Goal: Task Accomplishment & Management: Manage account settings

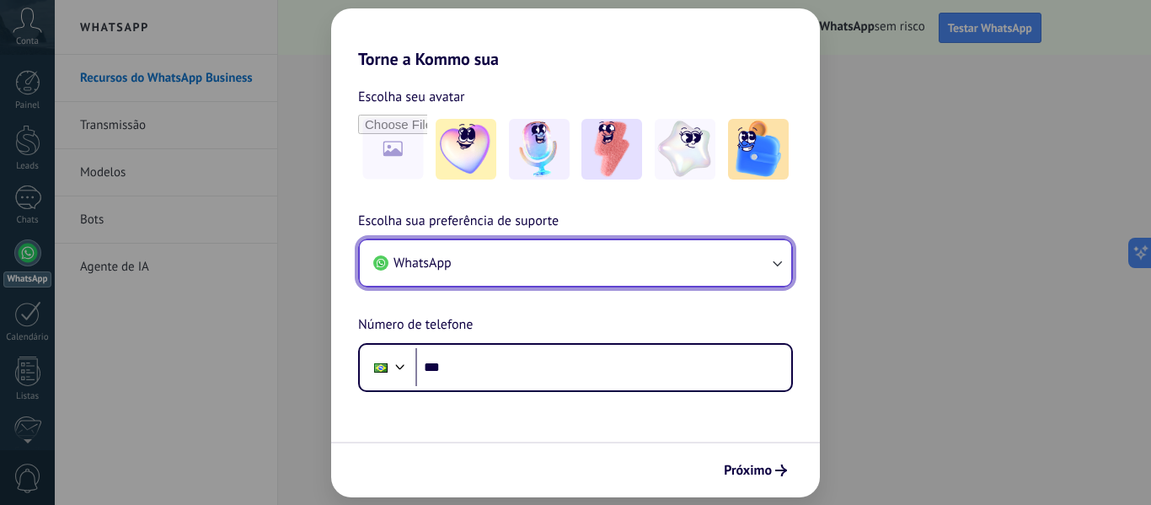
click at [686, 278] on button "WhatsApp" at bounding box center [576, 263] width 432 height 46
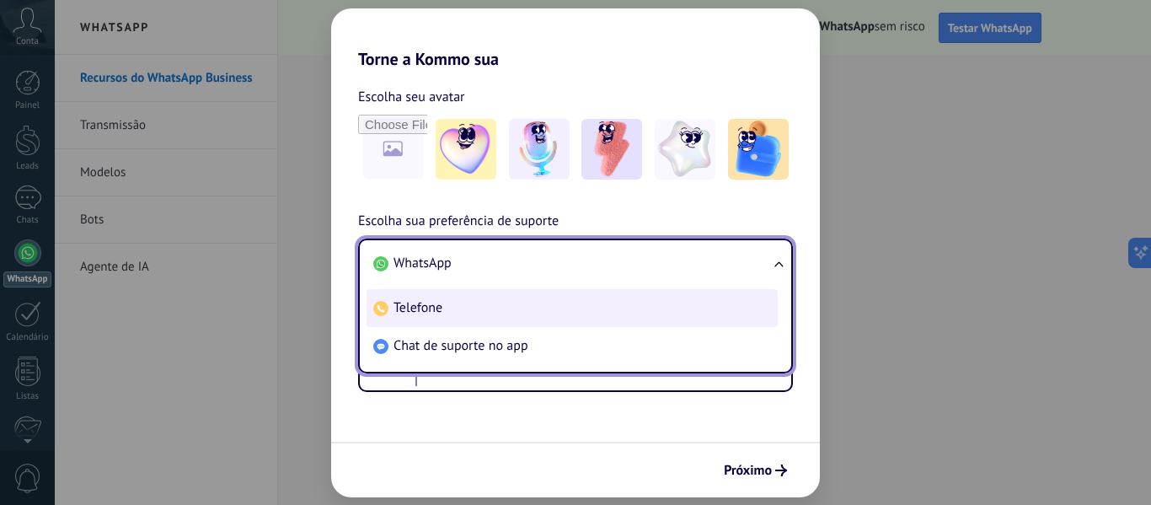
click at [439, 311] on span "Telefone" at bounding box center [418, 307] width 49 height 17
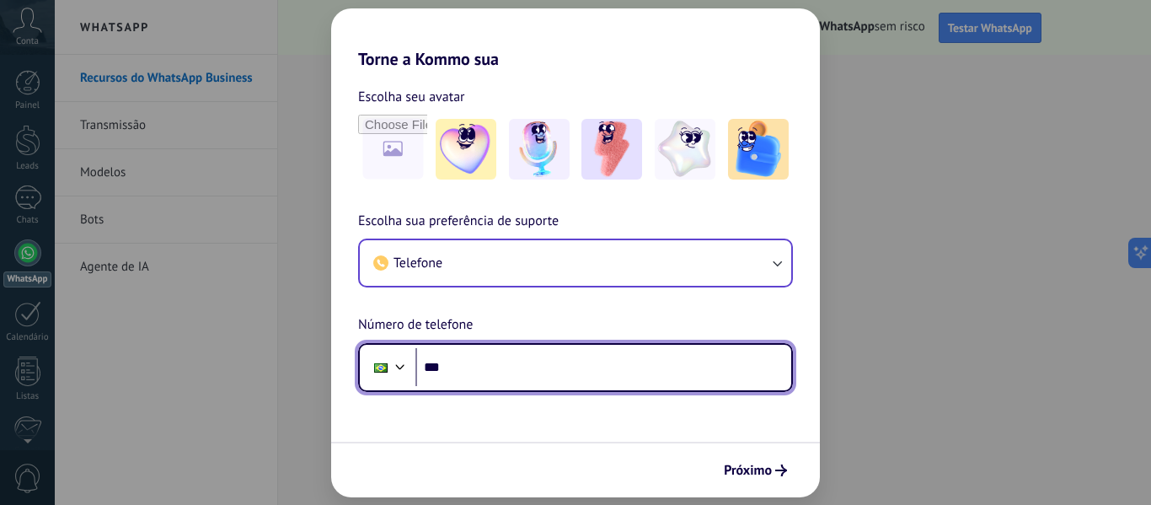
click at [481, 362] on input "***" at bounding box center [604, 367] width 376 height 39
type input "**********"
click at [603, 357] on input "**********" at bounding box center [604, 367] width 376 height 39
click at [561, 360] on input "**********" at bounding box center [604, 367] width 376 height 39
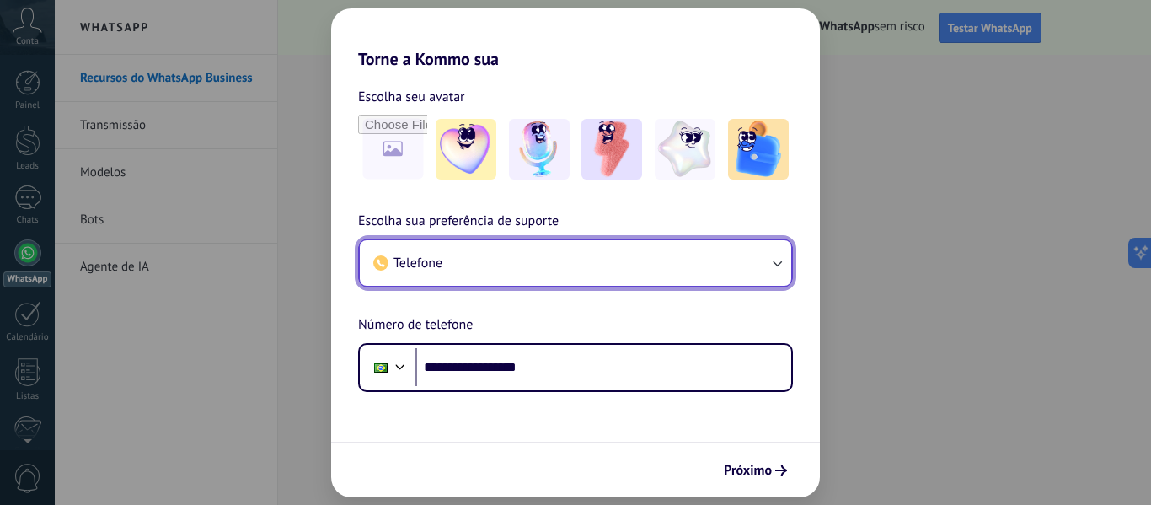
click at [633, 271] on button "Telefone" at bounding box center [576, 263] width 432 height 46
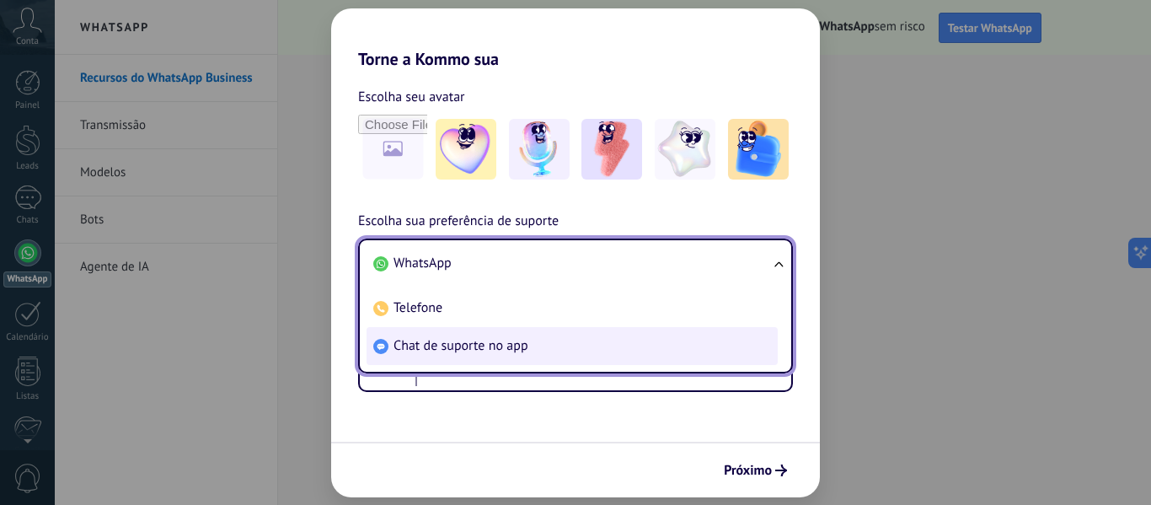
click at [506, 339] on span "Chat de suporte no app" at bounding box center [461, 345] width 135 height 17
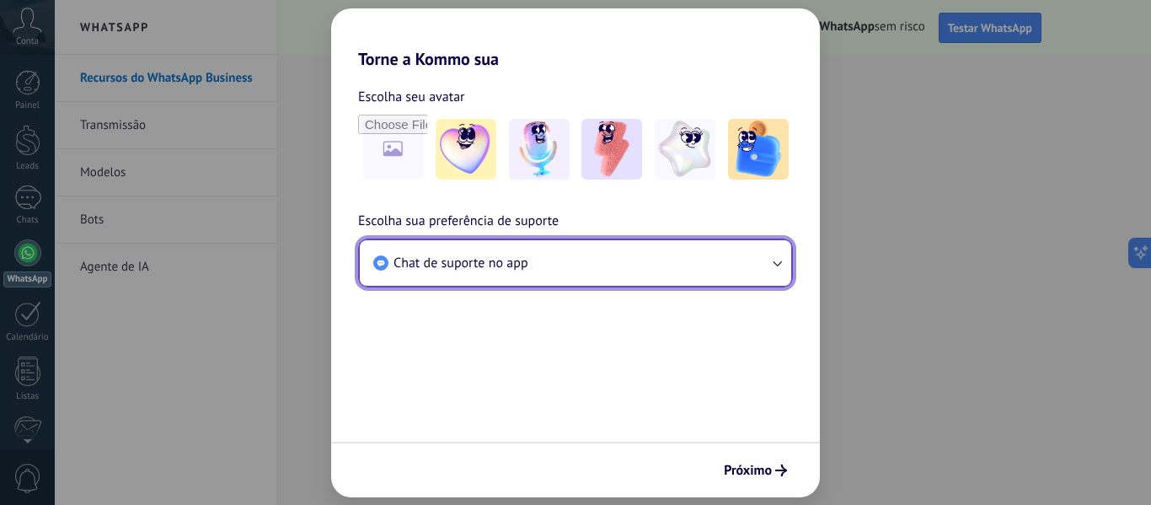
click at [641, 265] on button "Chat de suporte no app" at bounding box center [576, 263] width 432 height 46
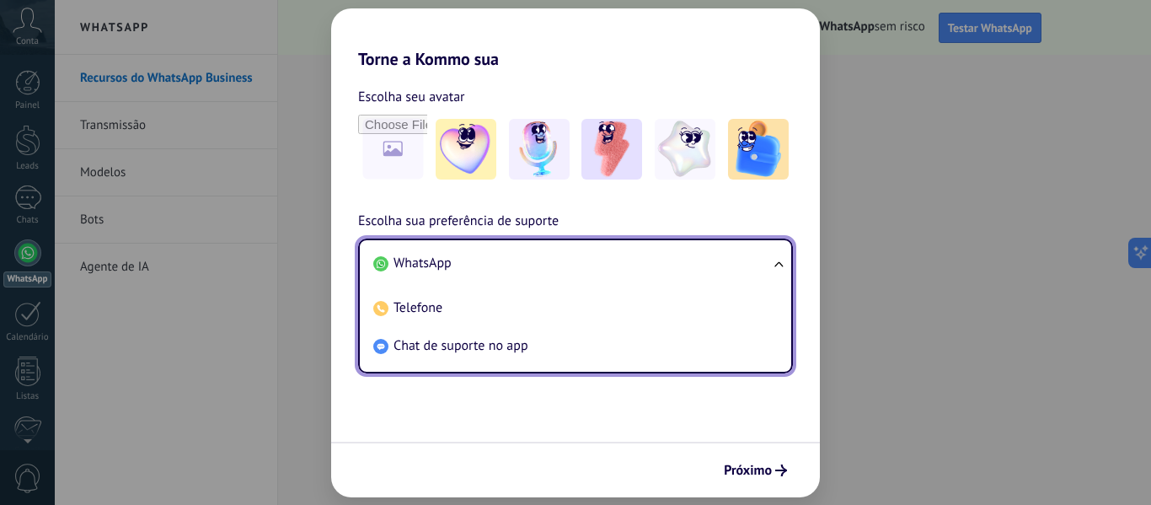
click at [452, 265] on li "WhatsApp" at bounding box center [572, 263] width 411 height 38
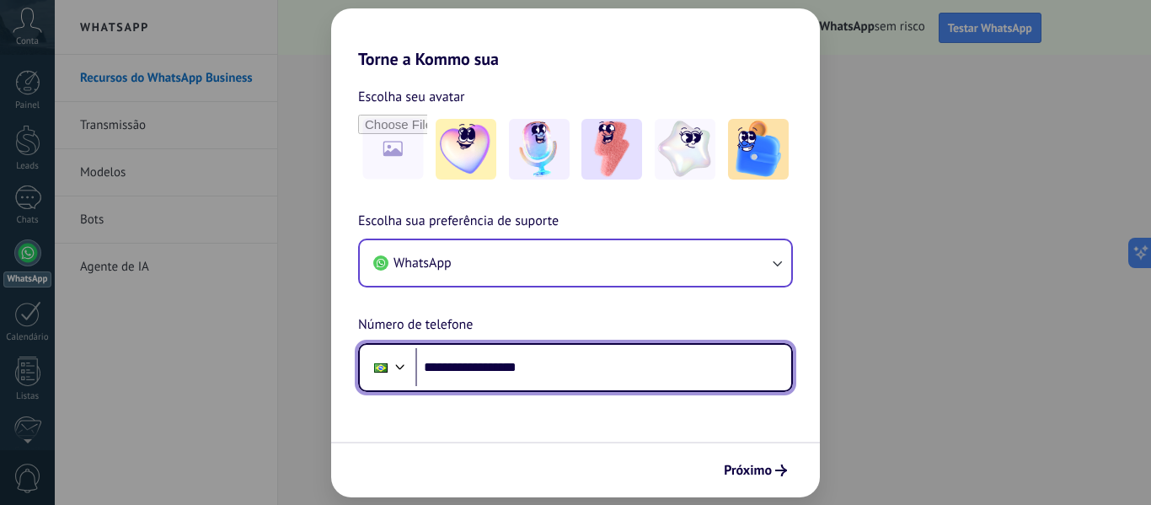
drag, startPoint x: 580, startPoint y: 365, endPoint x: 476, endPoint y: 373, distance: 104.0
click at [476, 373] on input "**********" at bounding box center [604, 367] width 376 height 39
type input "**********"
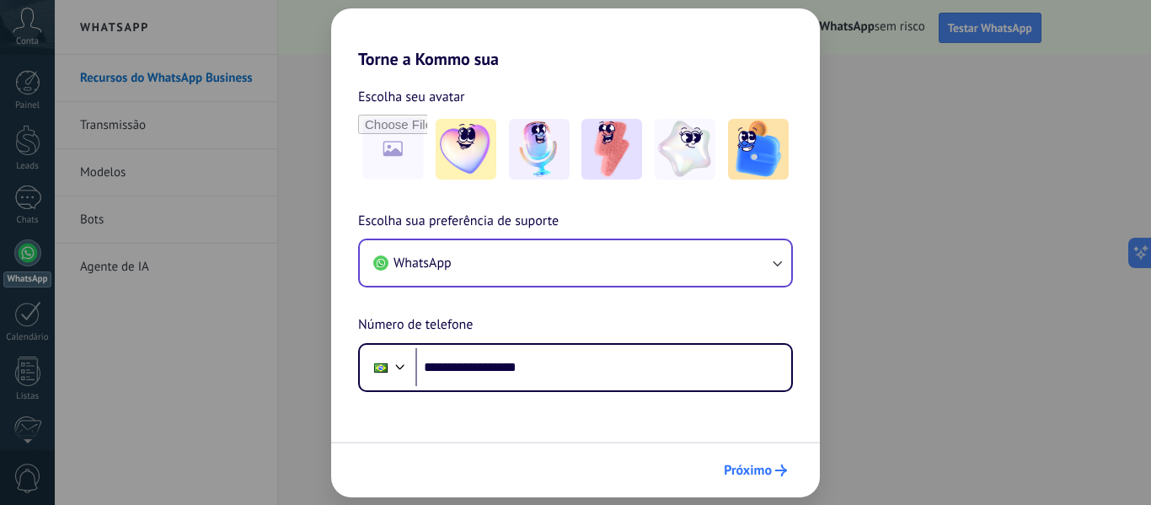
click at [760, 470] on span "Próximo" at bounding box center [748, 470] width 48 height 12
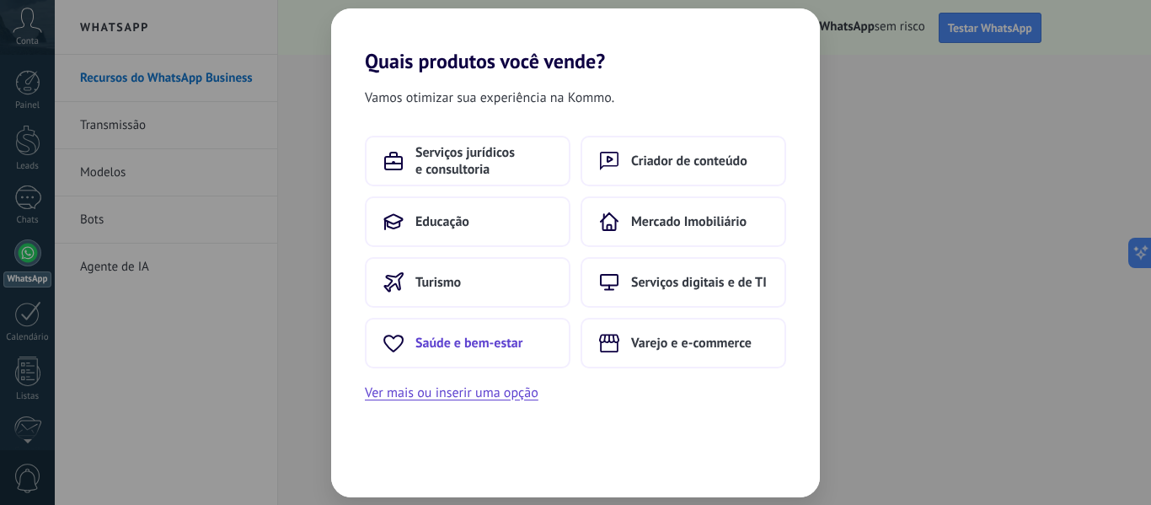
click at [464, 346] on span "Saúde e bem-estar" at bounding box center [469, 343] width 107 height 17
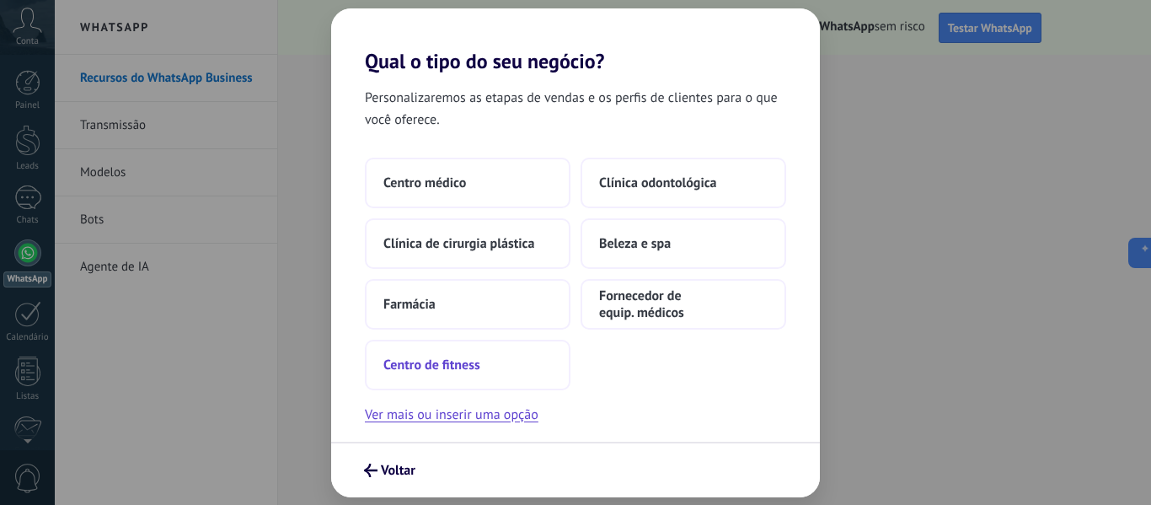
click at [478, 362] on span "Centro de fitness" at bounding box center [432, 365] width 97 height 17
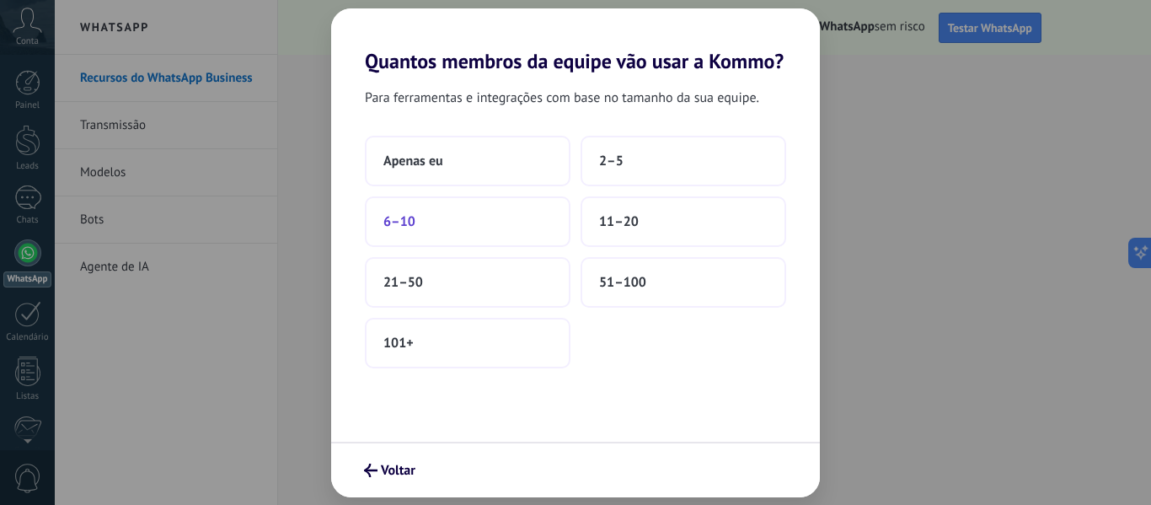
click at [472, 223] on button "6–10" at bounding box center [468, 221] width 206 height 51
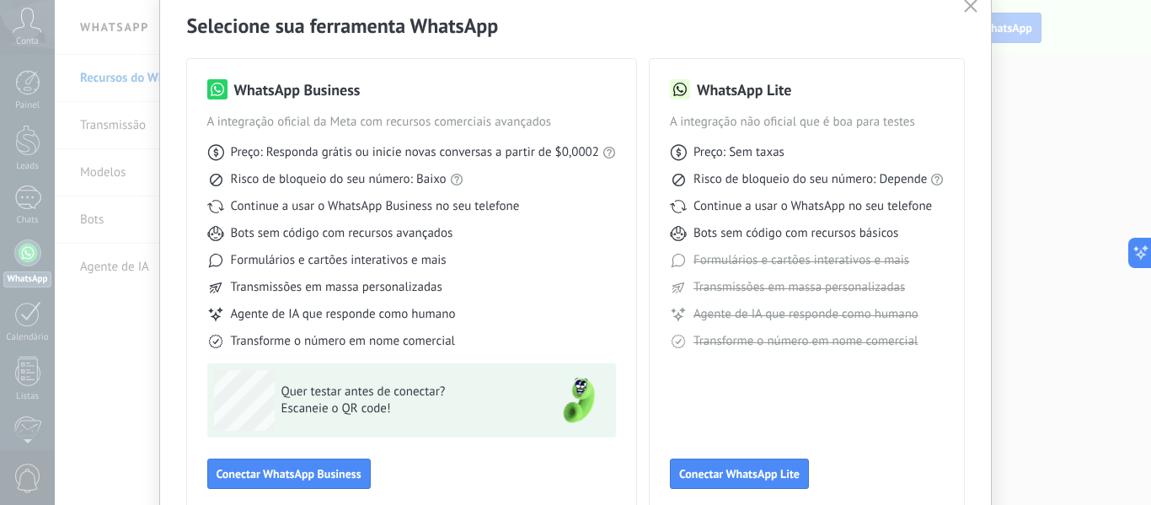
scroll to position [84, 0]
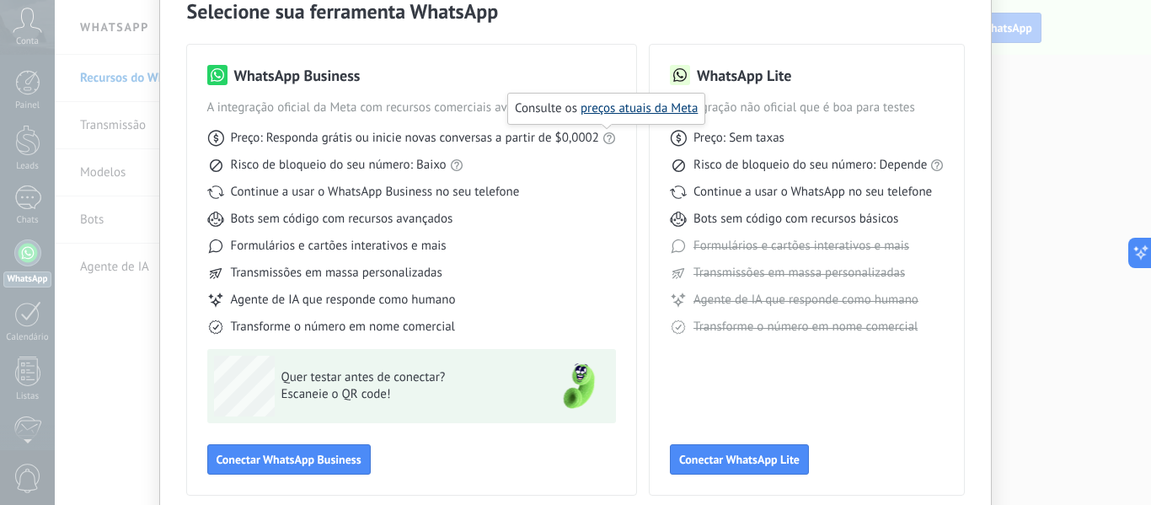
click at [625, 110] on link "preços atuais da Meta" at bounding box center [639, 108] width 117 height 16
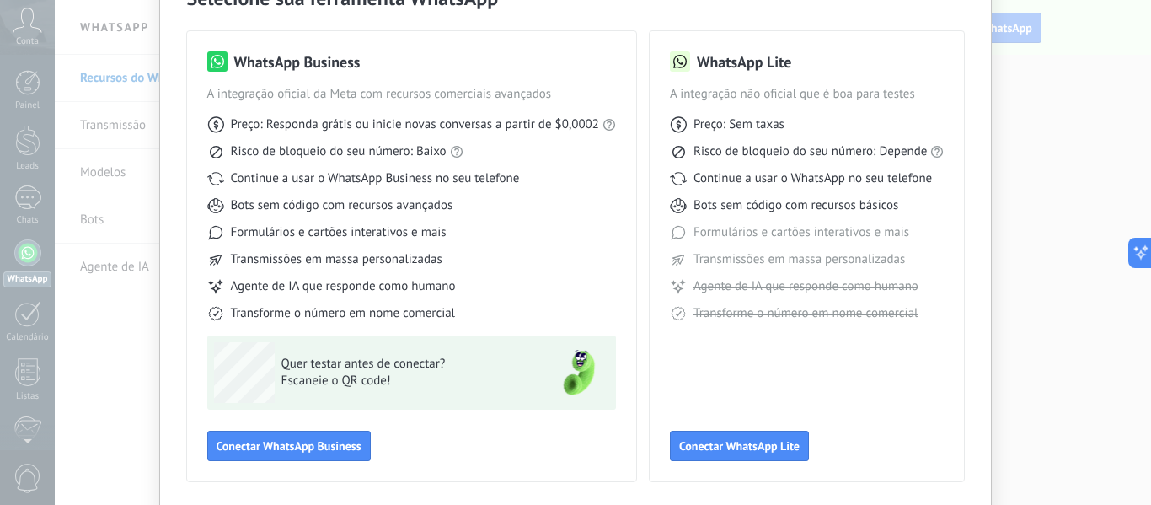
scroll to position [72, 0]
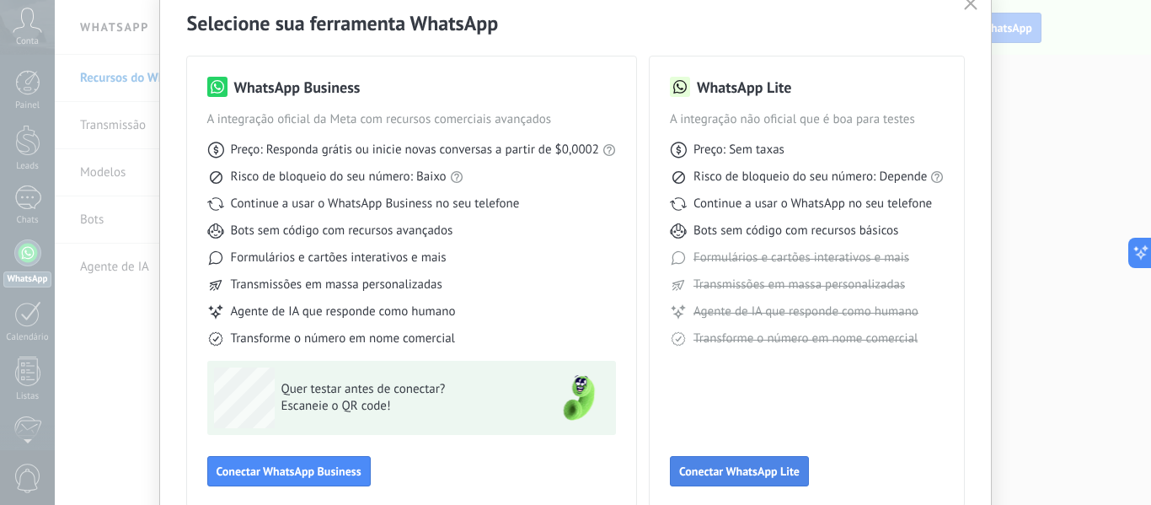
click at [774, 465] on span "Conectar WhatsApp Lite" at bounding box center [739, 471] width 121 height 12
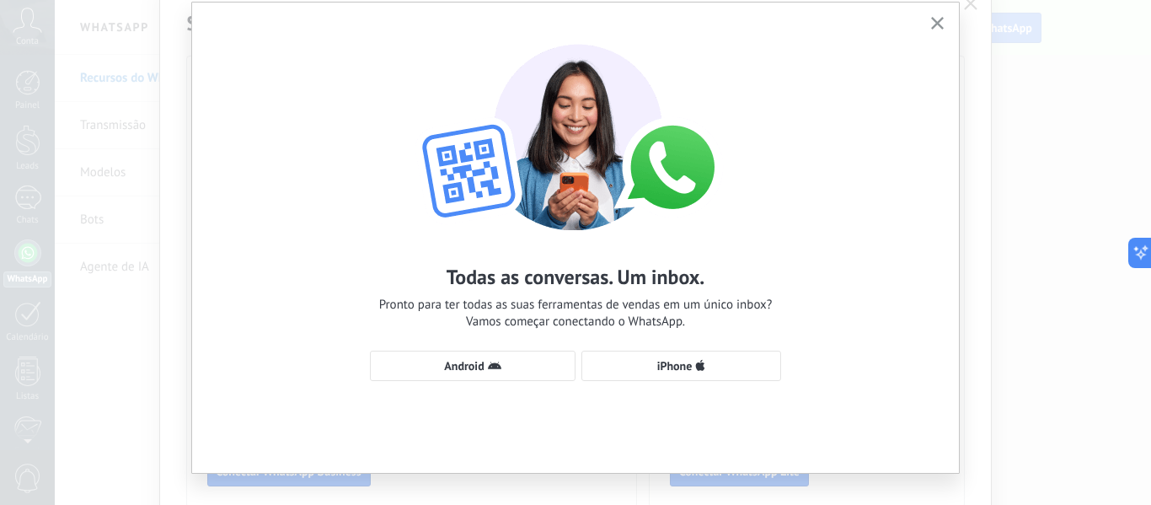
scroll to position [77, 0]
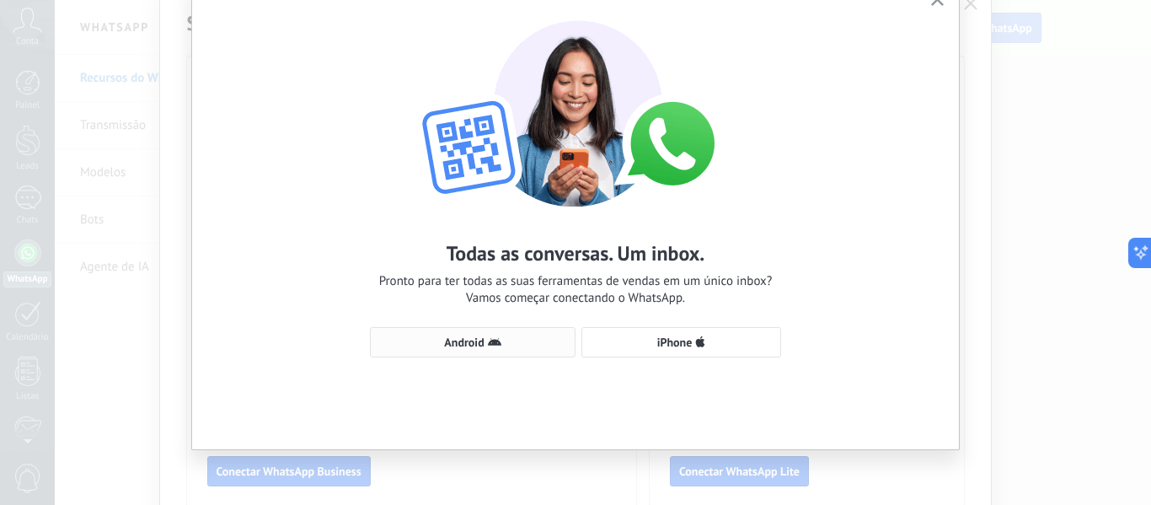
click at [437, 346] on span "Android" at bounding box center [472, 341] width 187 height 13
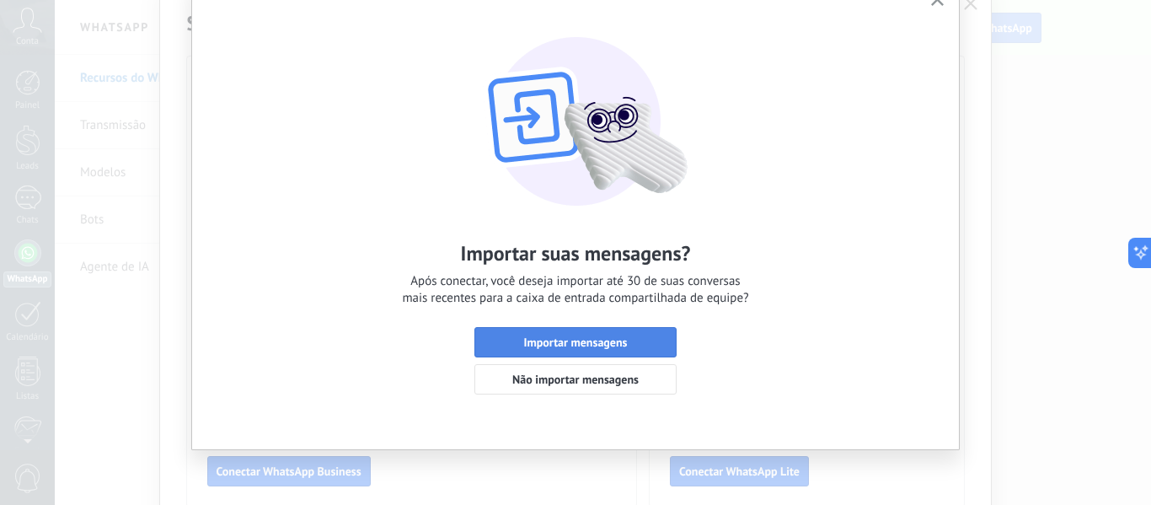
click at [587, 339] on span "Importar mensagens" at bounding box center [576, 342] width 104 height 12
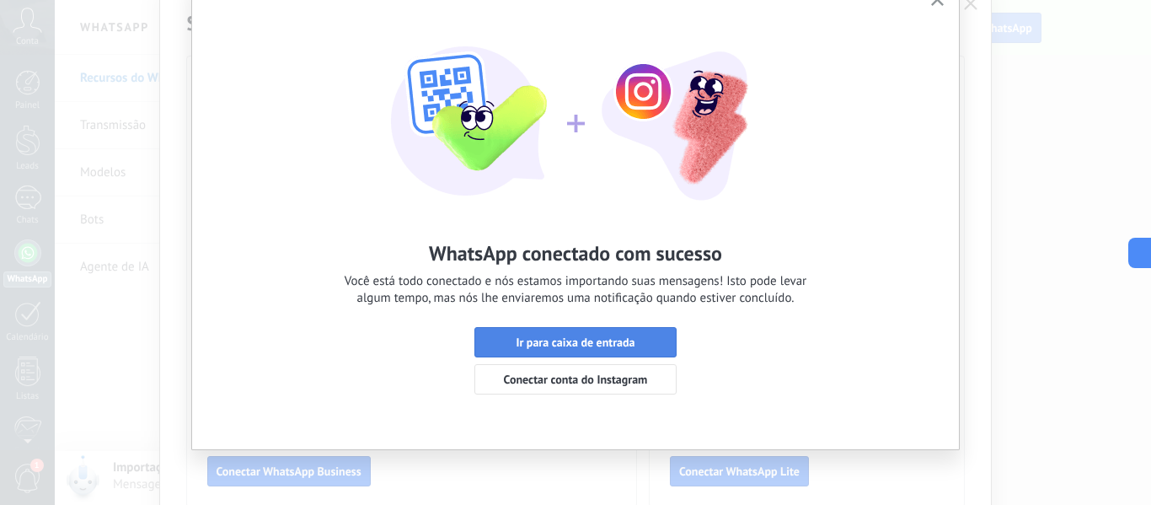
click at [578, 341] on span "Ir para caixa de entrada" at bounding box center [575, 342] width 119 height 12
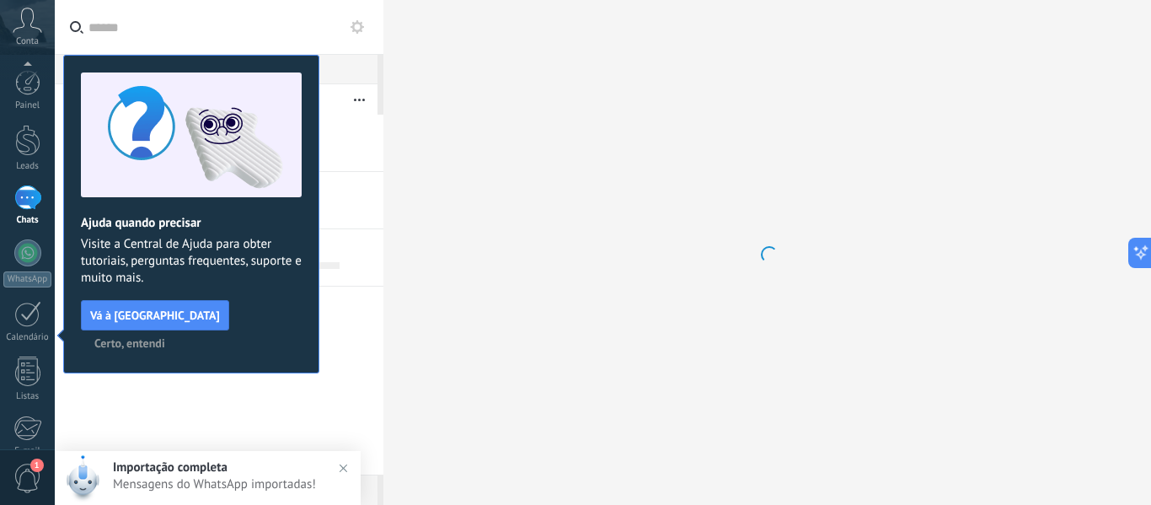
scroll to position [196, 0]
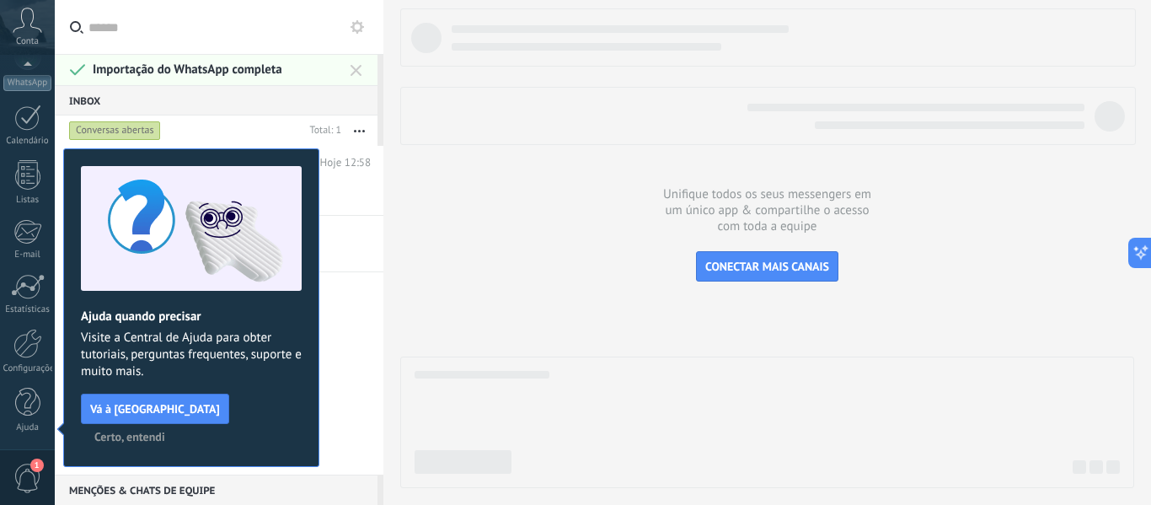
click at [165, 431] on span "Certo, entendi" at bounding box center [129, 437] width 71 height 12
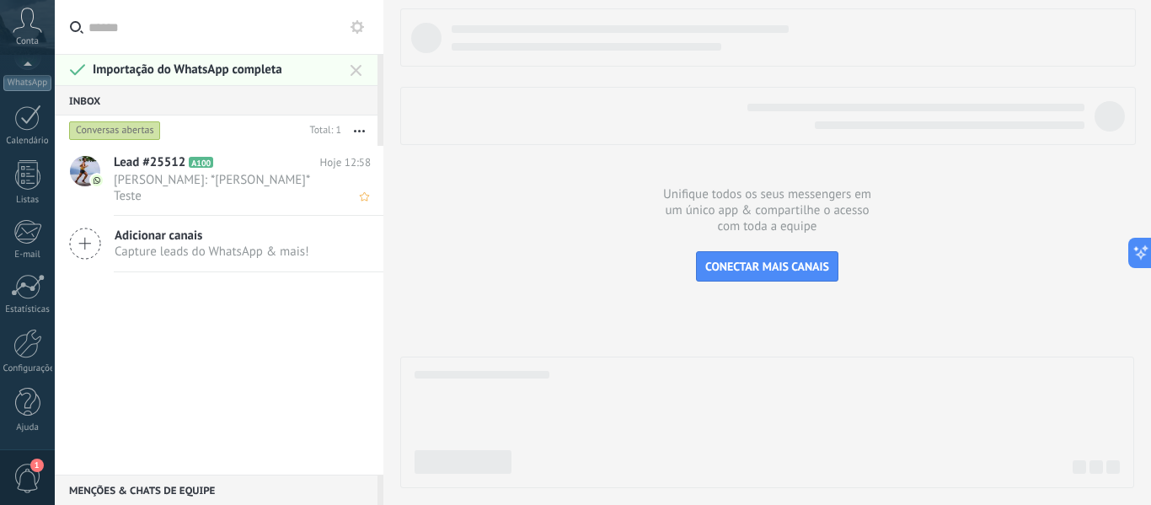
click at [231, 177] on span "André Masella: *Felipe Calixto* Teste" at bounding box center [226, 188] width 225 height 32
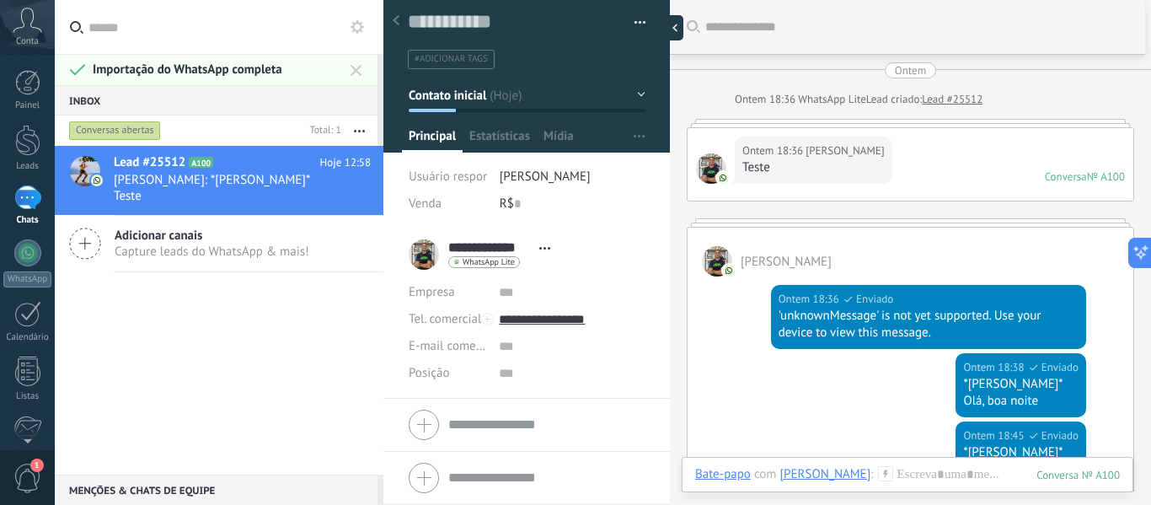
click at [671, 29] on div at bounding box center [670, 27] width 25 height 25
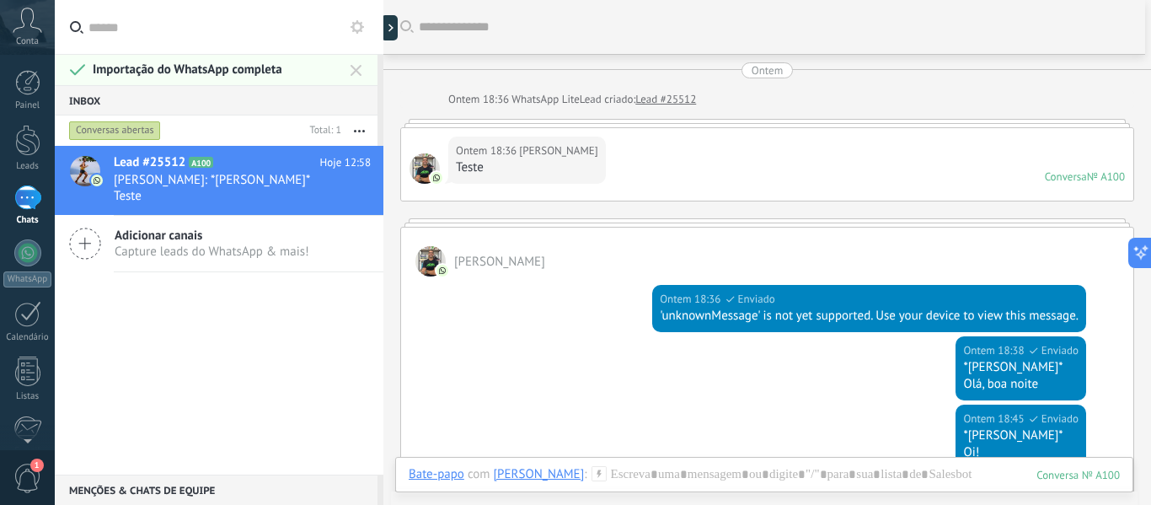
click at [358, 71] on icon at bounding box center [356, 70] width 11 height 11
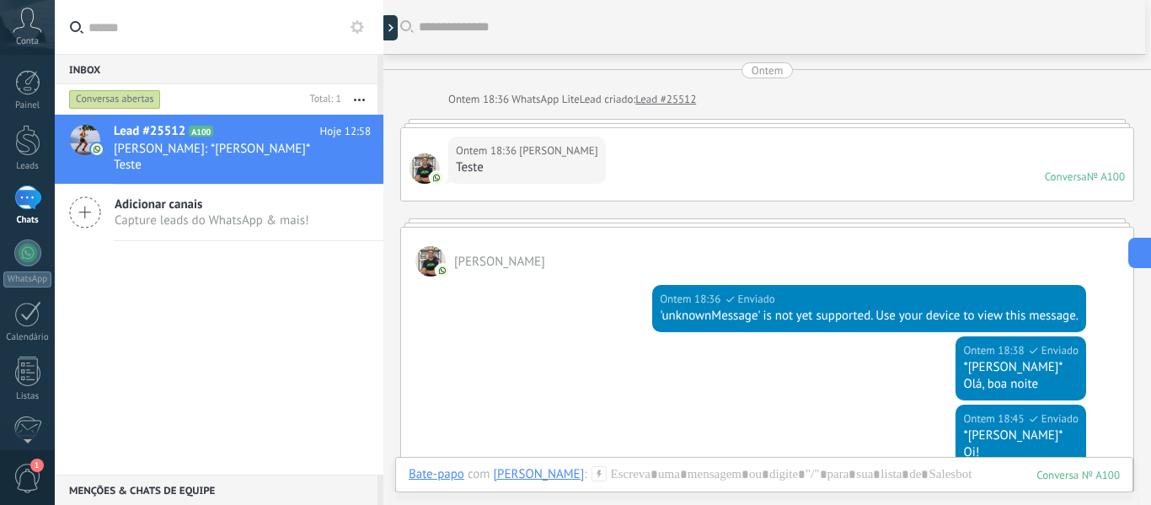
click at [294, 212] on span "Capture leads do WhatsApp & mais!" at bounding box center [212, 220] width 195 height 16
click at [263, 140] on div "Lead #25512 A100 Hoje 12:58 André Masella: *Felipe Calixto* Teste" at bounding box center [249, 149] width 270 height 69
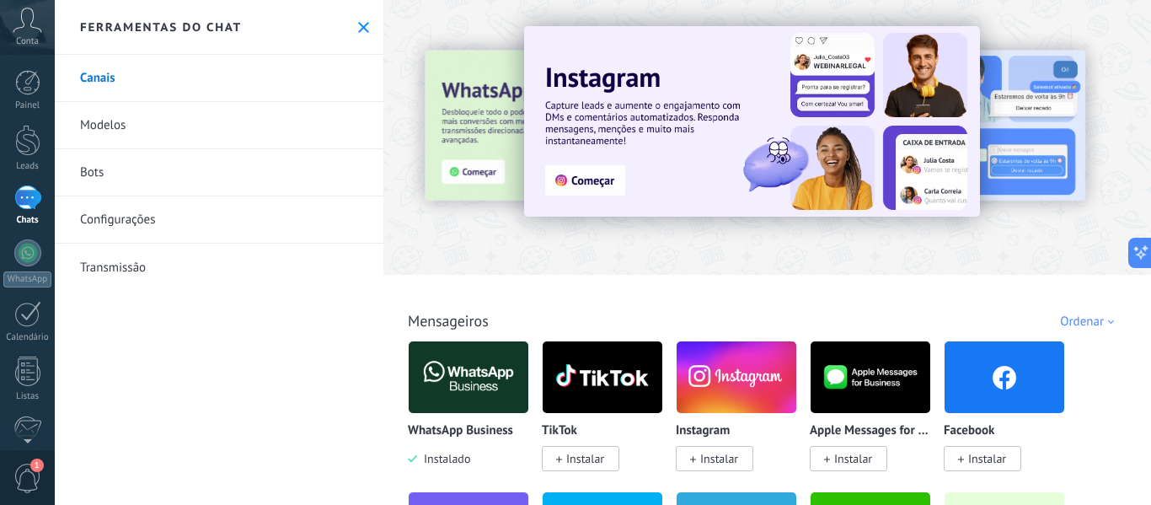
click at [358, 25] on icon at bounding box center [363, 27] width 11 height 11
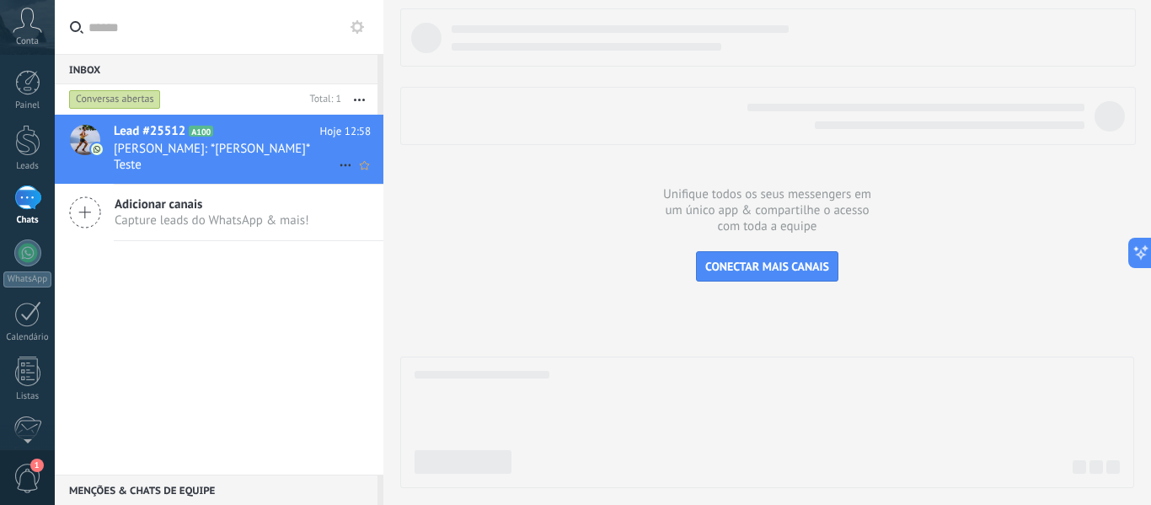
click at [271, 148] on span "André Masella: *Felipe Calixto* Teste" at bounding box center [226, 157] width 225 height 32
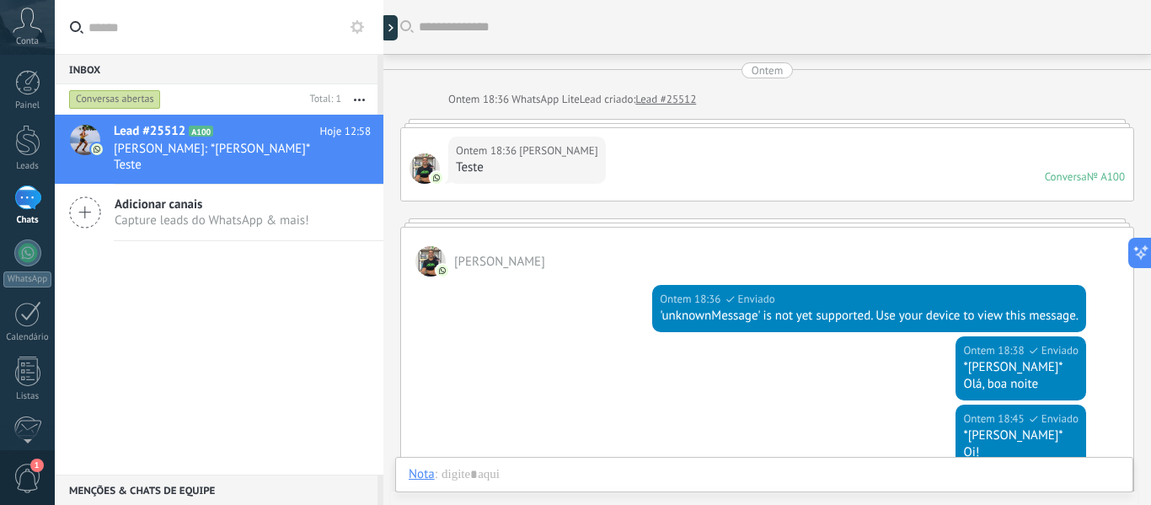
scroll to position [664, 0]
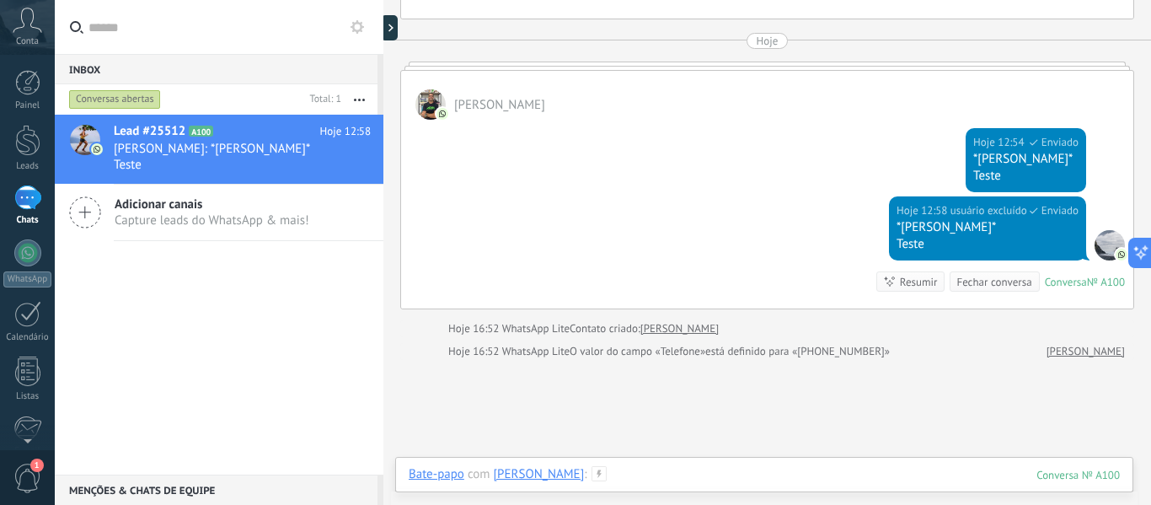
click at [723, 474] on div at bounding box center [764, 491] width 711 height 51
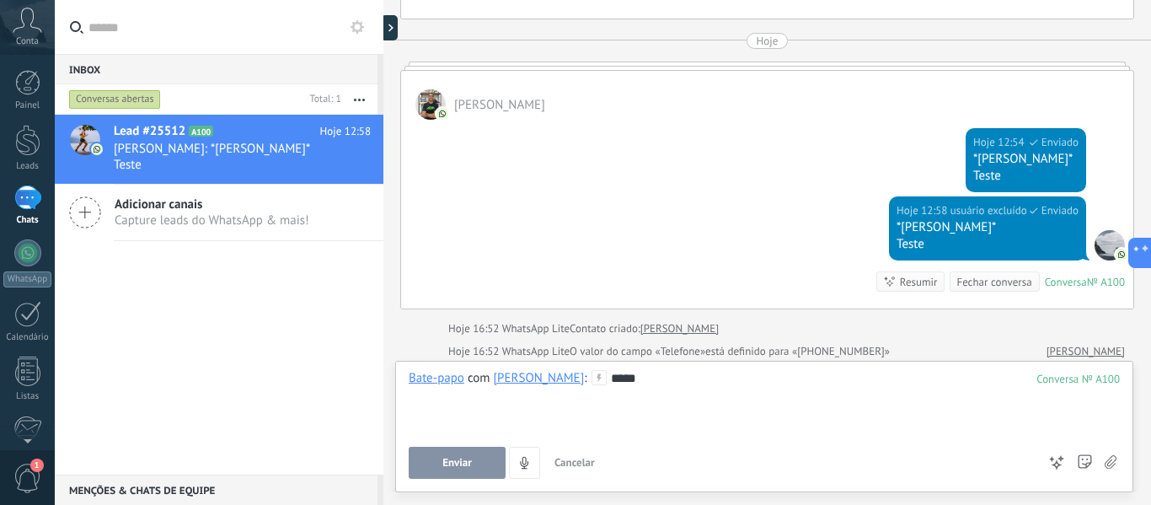
click at [477, 465] on button "Enviar" at bounding box center [457, 463] width 97 height 32
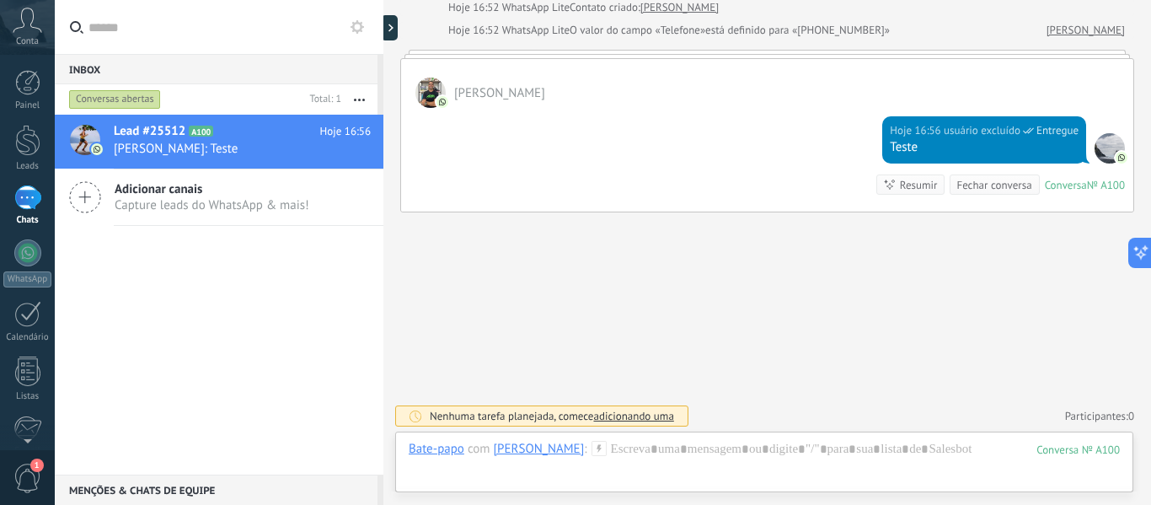
scroll to position [987, 0]
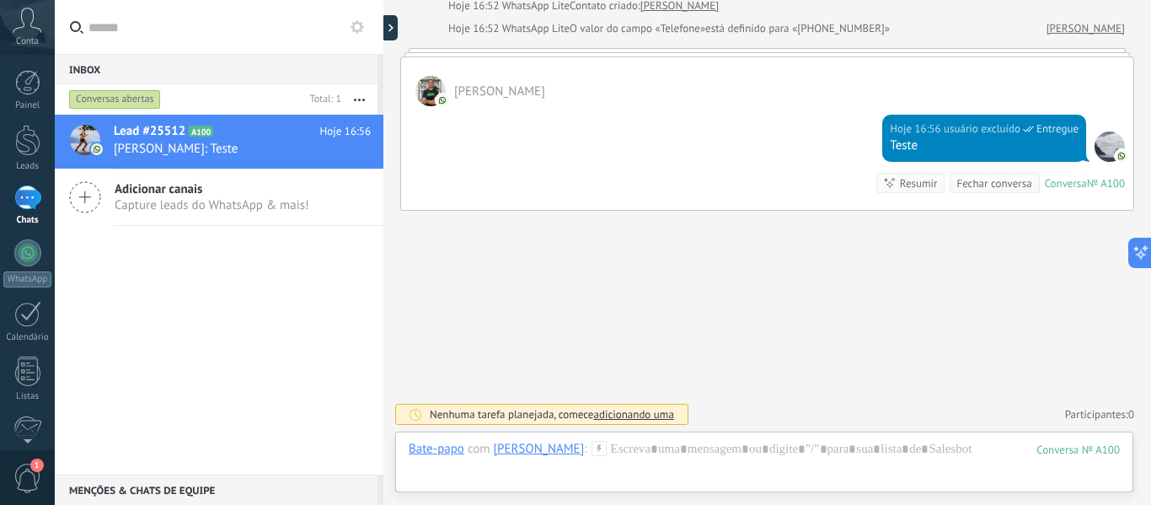
click at [536, 444] on div "[PERSON_NAME]" at bounding box center [539, 448] width 91 height 15
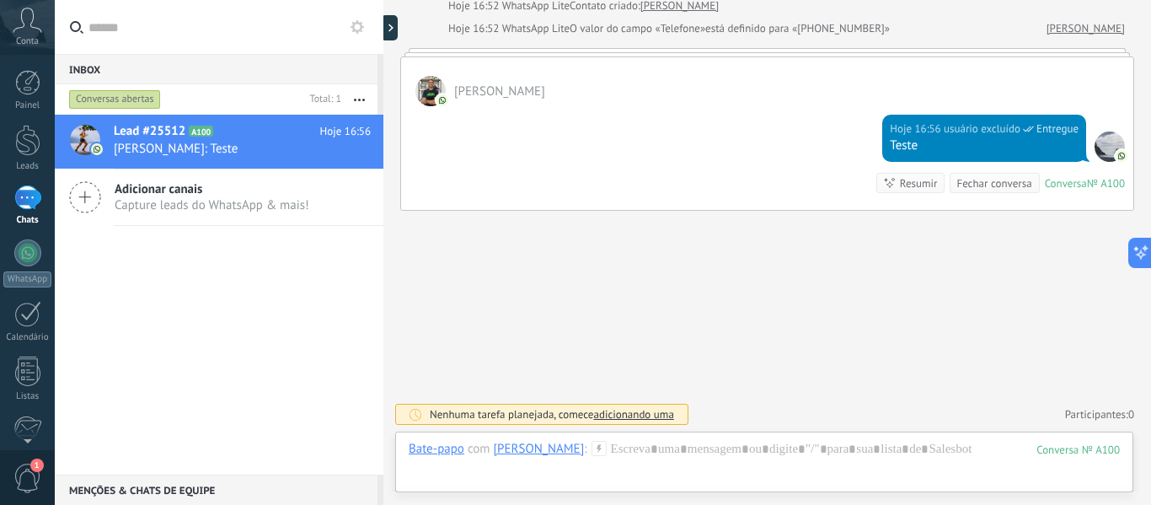
click at [1000, 175] on div "Fechar conversa" at bounding box center [994, 183] width 75 height 16
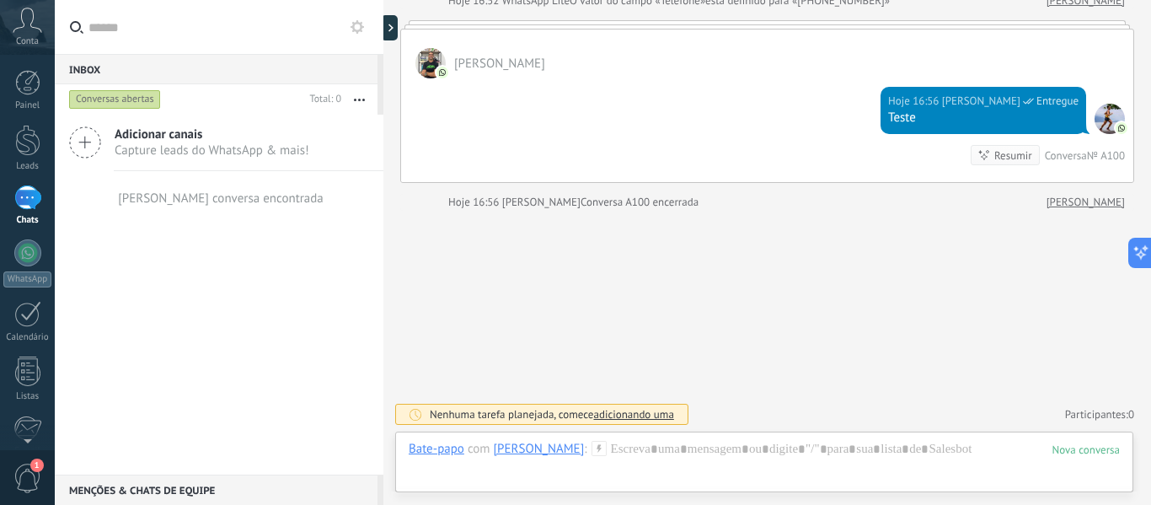
click at [173, 81] on div "Inbox 0" at bounding box center [216, 69] width 323 height 30
click at [137, 104] on div "Conversas abertas" at bounding box center [115, 99] width 92 height 20
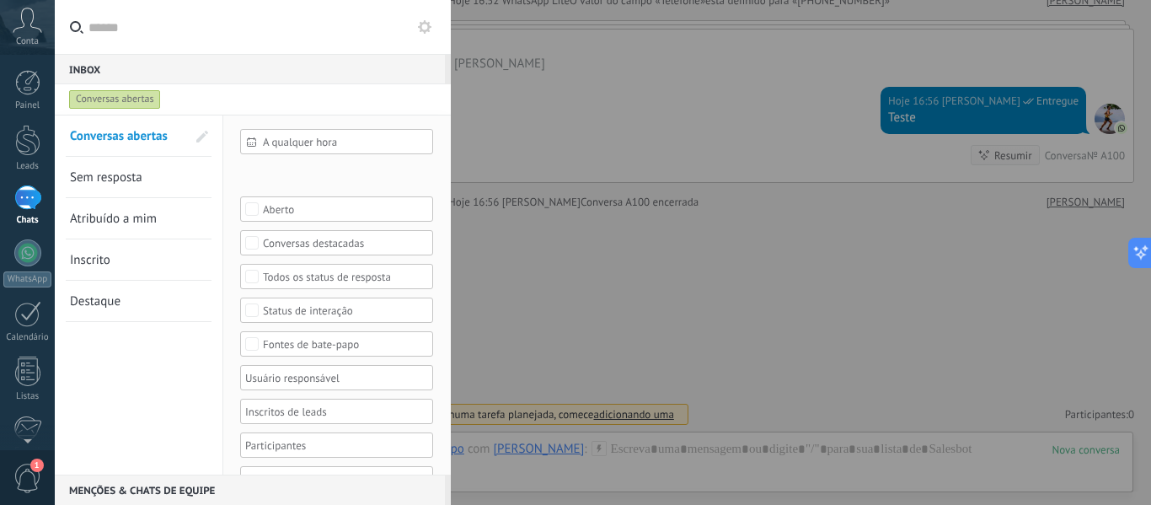
click at [405, 102] on div "Conversas abertas" at bounding box center [237, 99] width 343 height 30
click at [88, 225] on span "Atribuído a mim" at bounding box center [113, 219] width 87 height 16
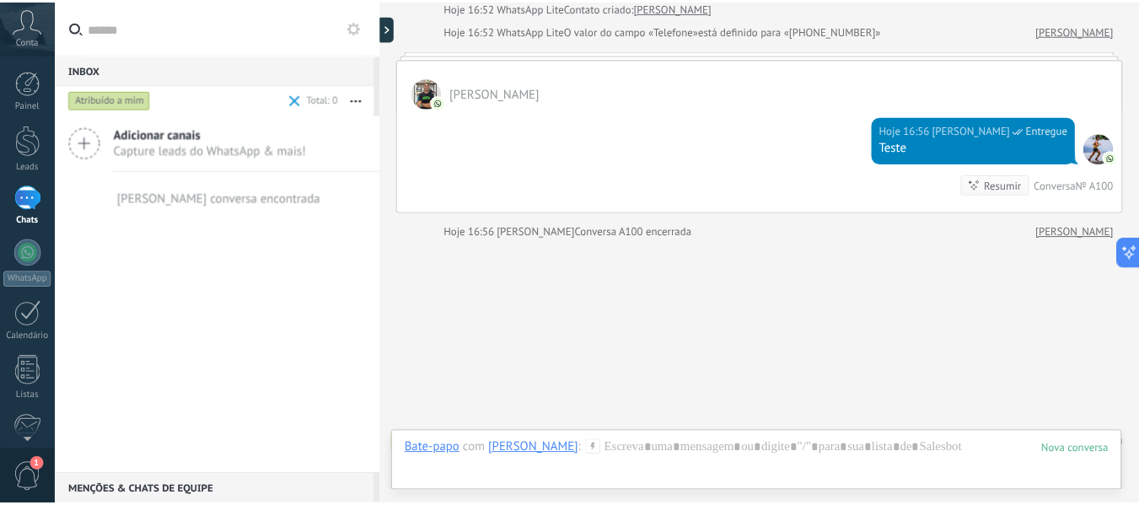
scroll to position [1015, 0]
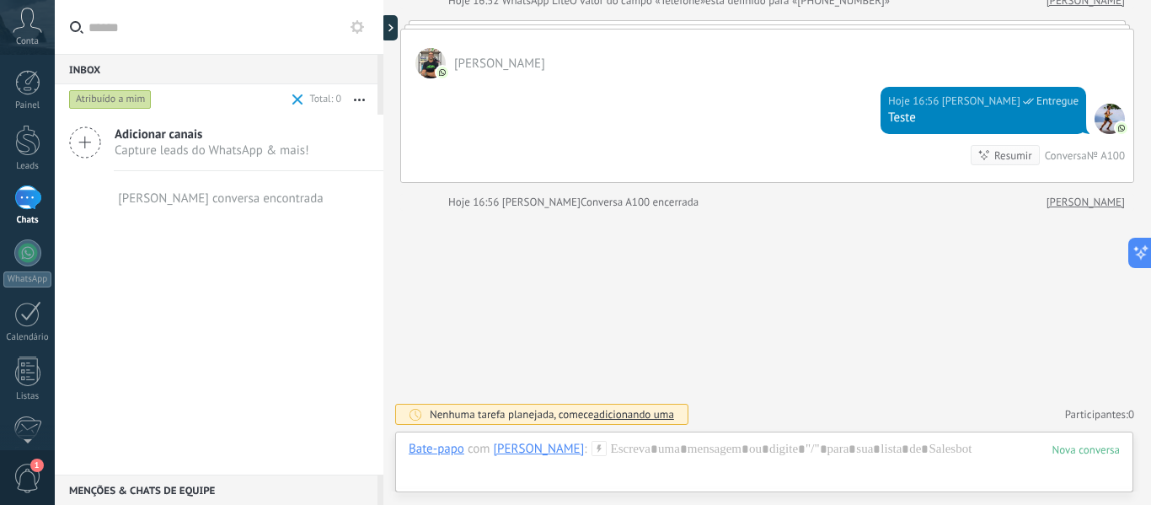
click at [32, 37] on span "Conta" at bounding box center [27, 41] width 23 height 11
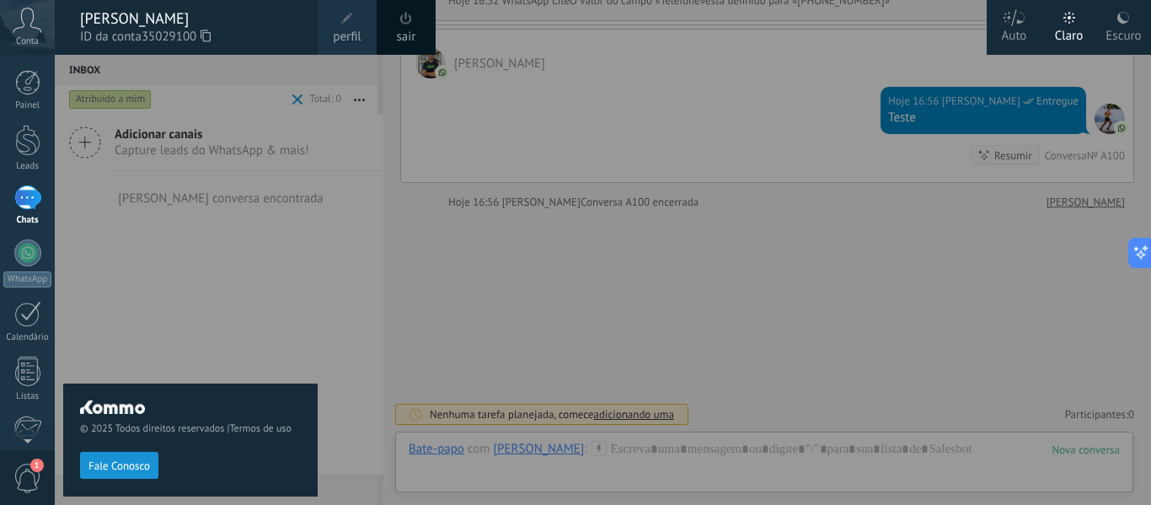
click at [190, 325] on div "© 2025 Todos direitos reservados | Termos de uso Fale Conosco" at bounding box center [190, 280] width 255 height 450
click at [28, 92] on div at bounding box center [27, 82] width 25 height 25
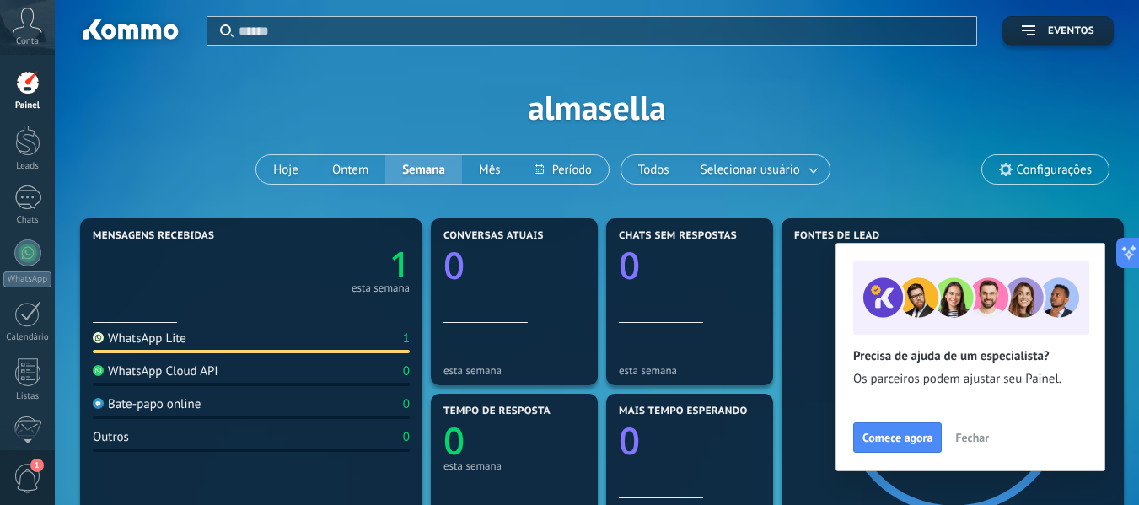
click at [982, 434] on span "Fechar" at bounding box center [972, 438] width 34 height 12
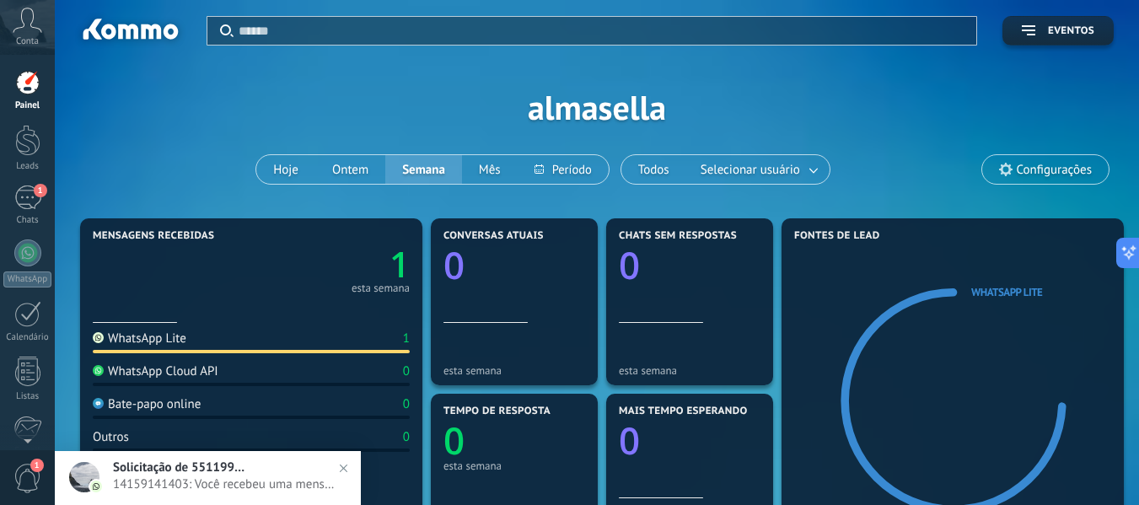
click at [1039, 169] on span "Configurações" at bounding box center [1054, 170] width 75 height 14
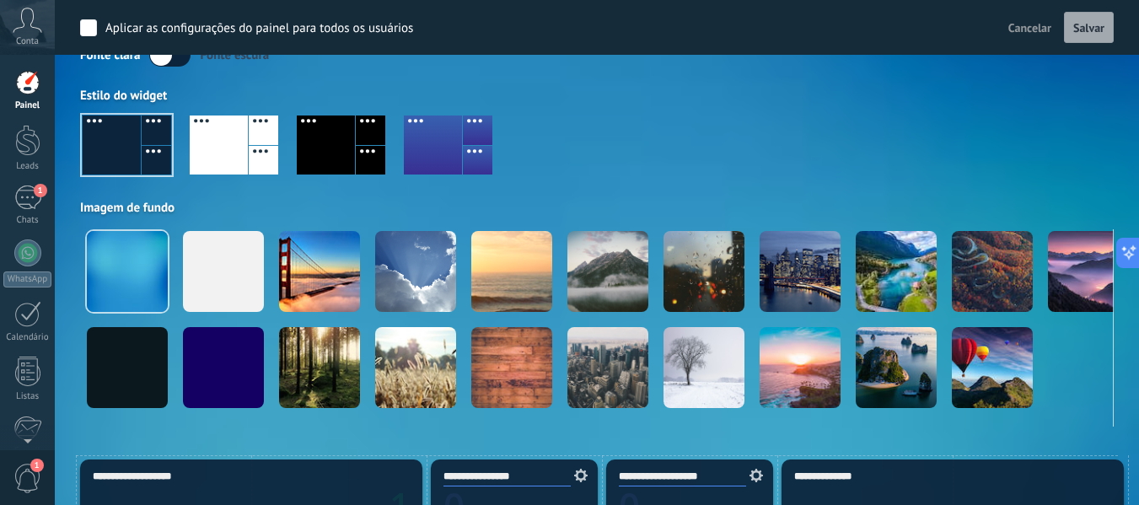
scroll to position [253, 0]
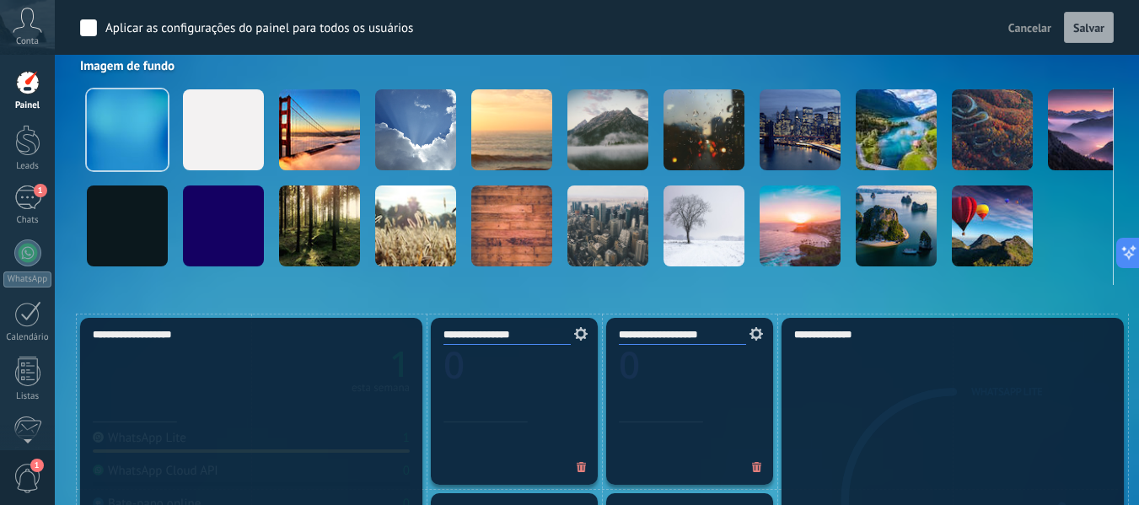
click at [1029, 31] on span "Cancelar" at bounding box center [1029, 27] width 43 height 15
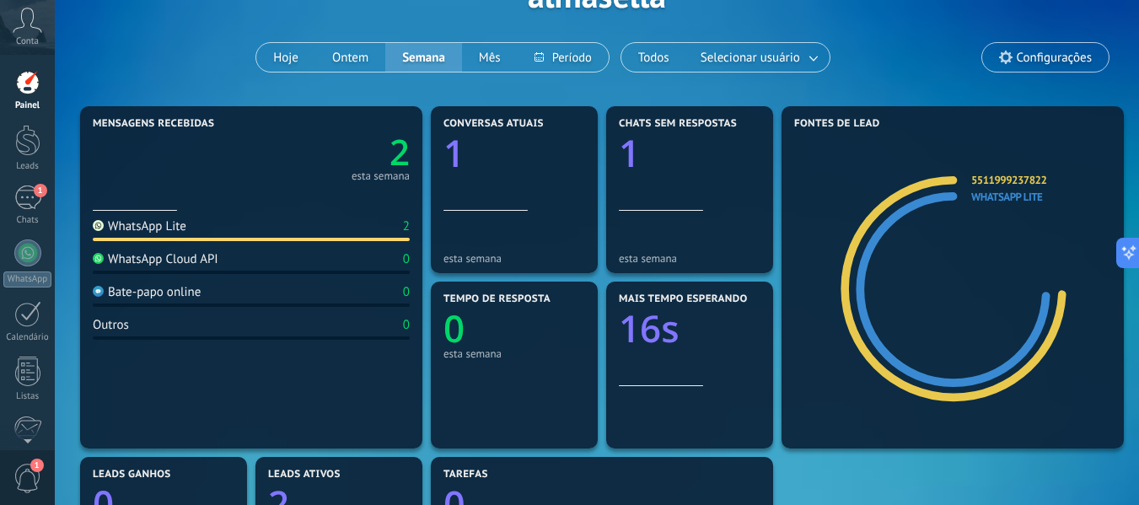
scroll to position [0, 0]
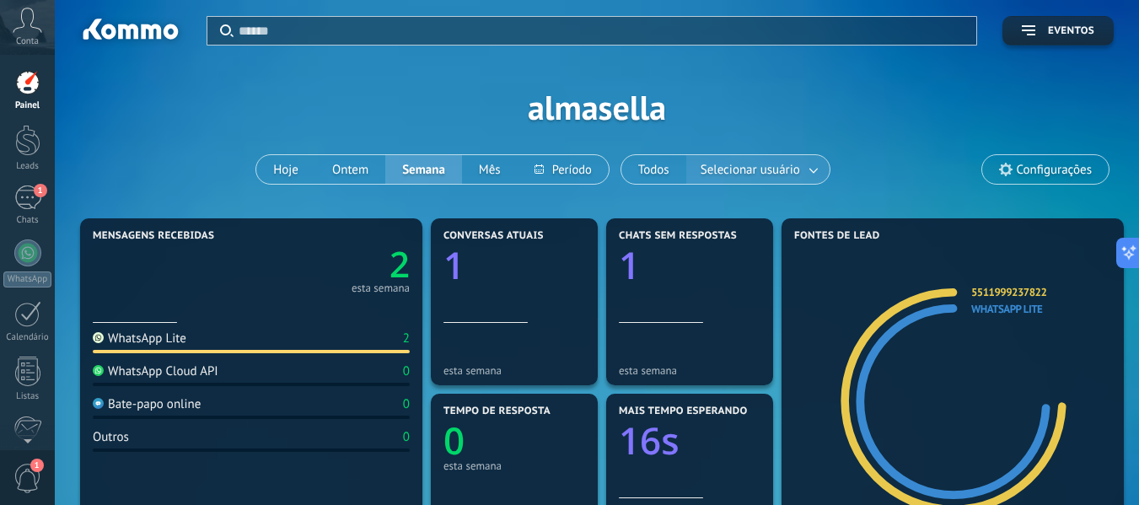
click at [786, 168] on span "Selecionar usuário" at bounding box center [750, 169] width 106 height 23
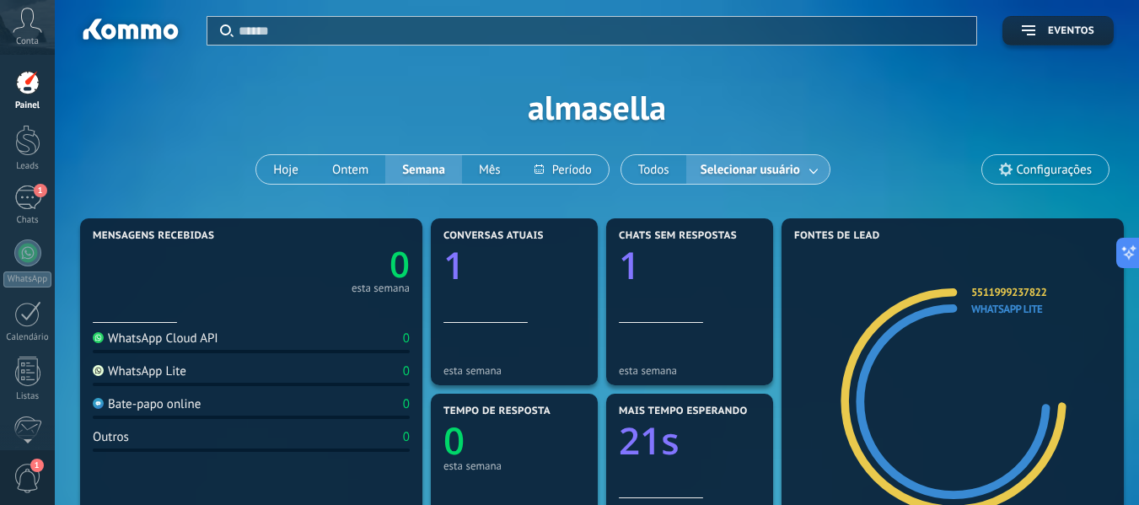
click at [810, 174] on link at bounding box center [814, 170] width 30 height 28
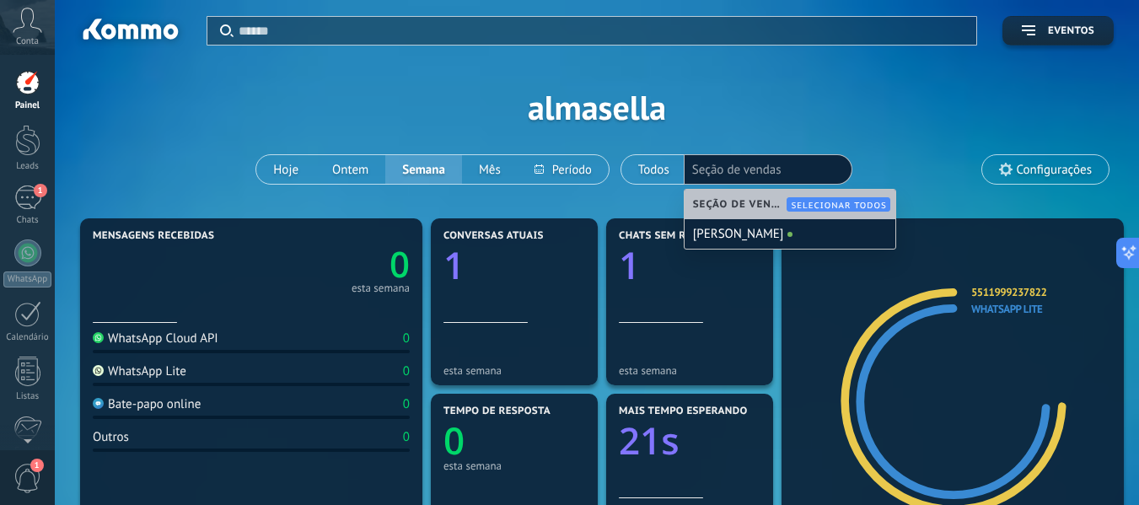
click at [897, 145] on div "Aplicar Eventos almasella Hoje Ontem Semana Mês Todos Selecionar usuário Seção …" at bounding box center [596, 107] width 1033 height 214
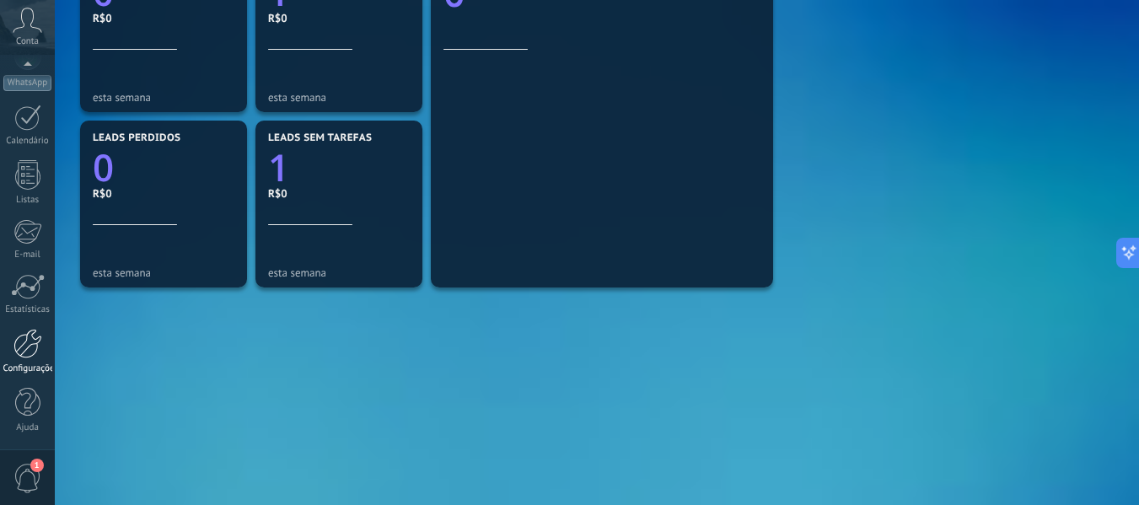
scroll to position [637, 0]
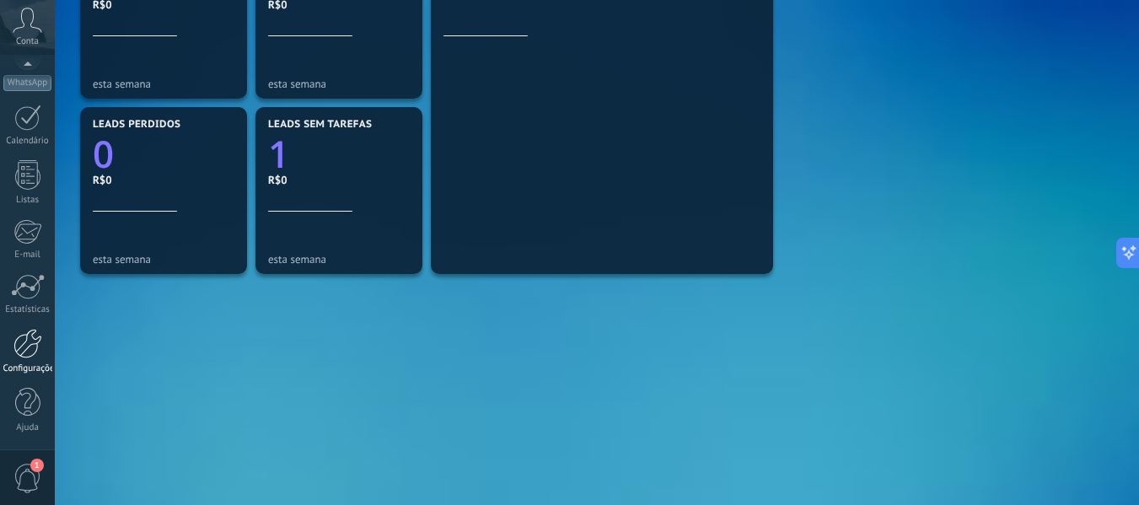
click at [28, 360] on link "Configurações" at bounding box center [27, 352] width 55 height 46
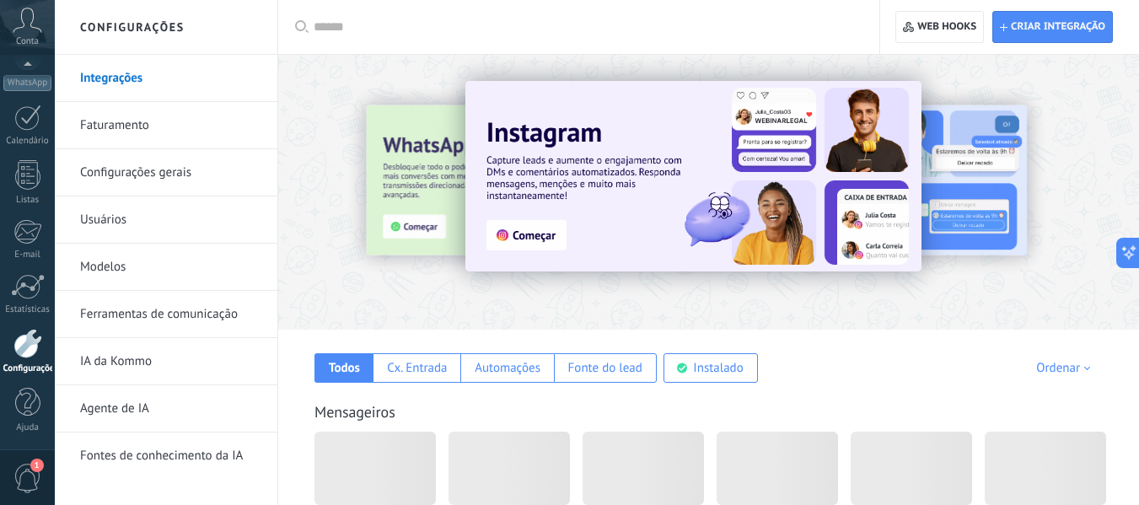
click at [113, 127] on link "Faturamento" at bounding box center [170, 125] width 180 height 47
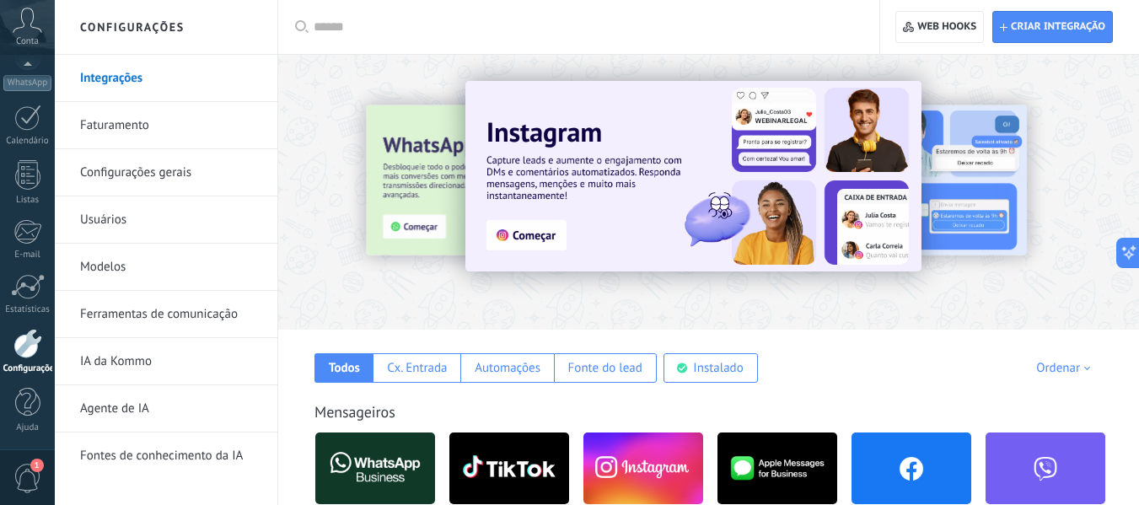
click at [129, 170] on link "Configurações gerais" at bounding box center [170, 172] width 180 height 47
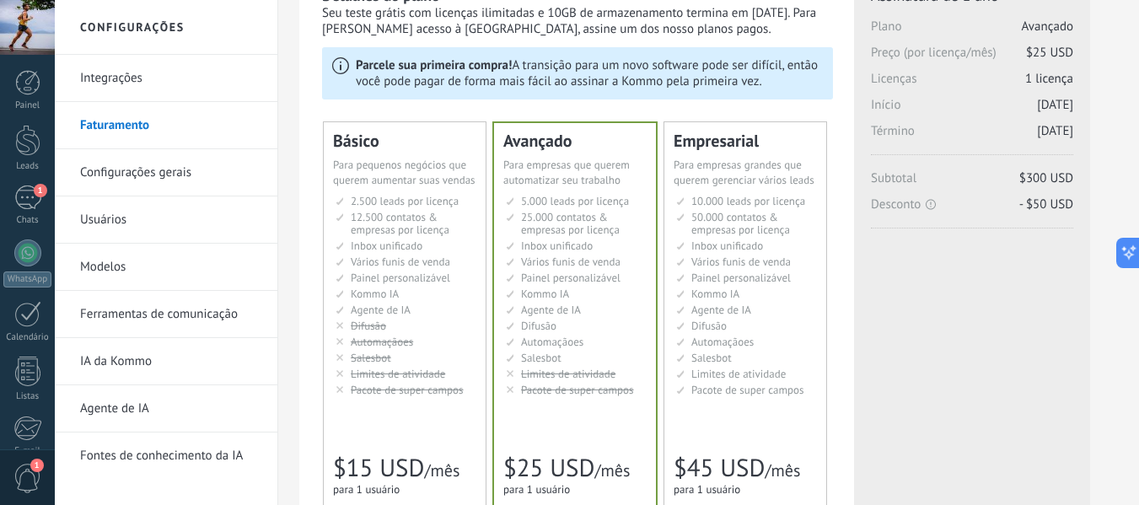
scroll to position [169, 0]
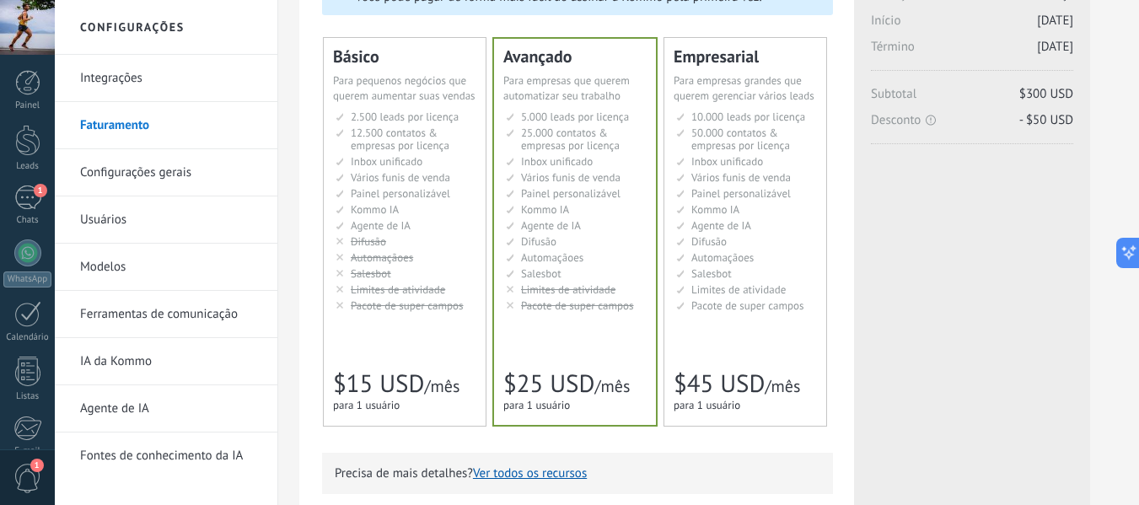
click at [403, 371] on span "$15 USD" at bounding box center [378, 384] width 91 height 32
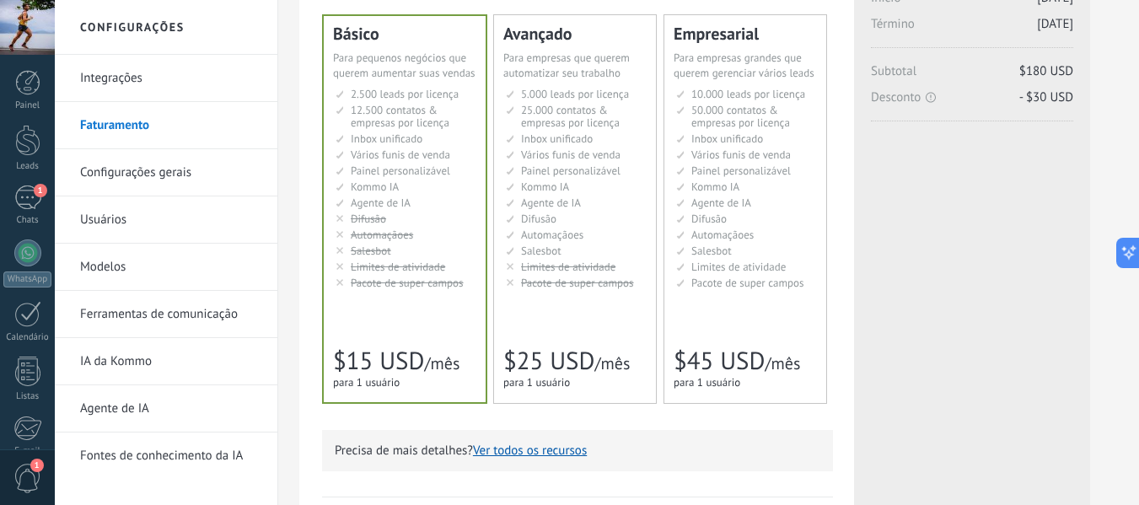
scroll to position [132, 0]
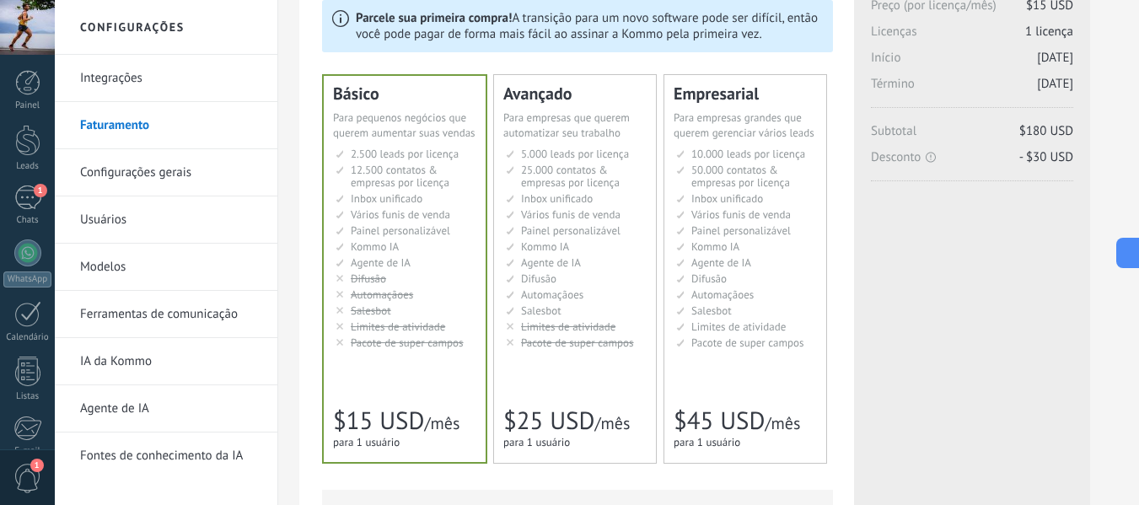
click at [140, 85] on link "Integrações" at bounding box center [170, 78] width 180 height 47
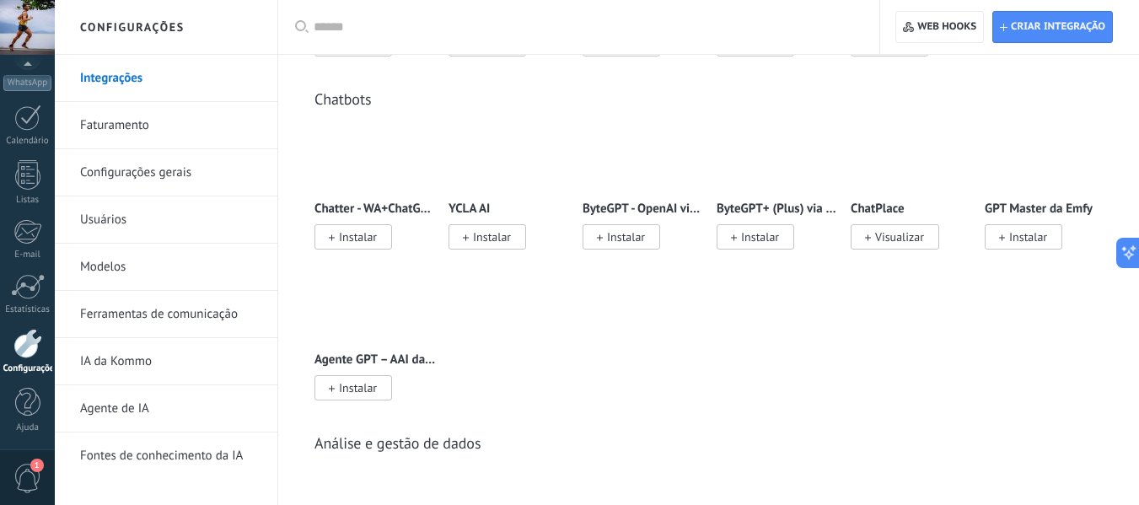
scroll to position [4299, 0]
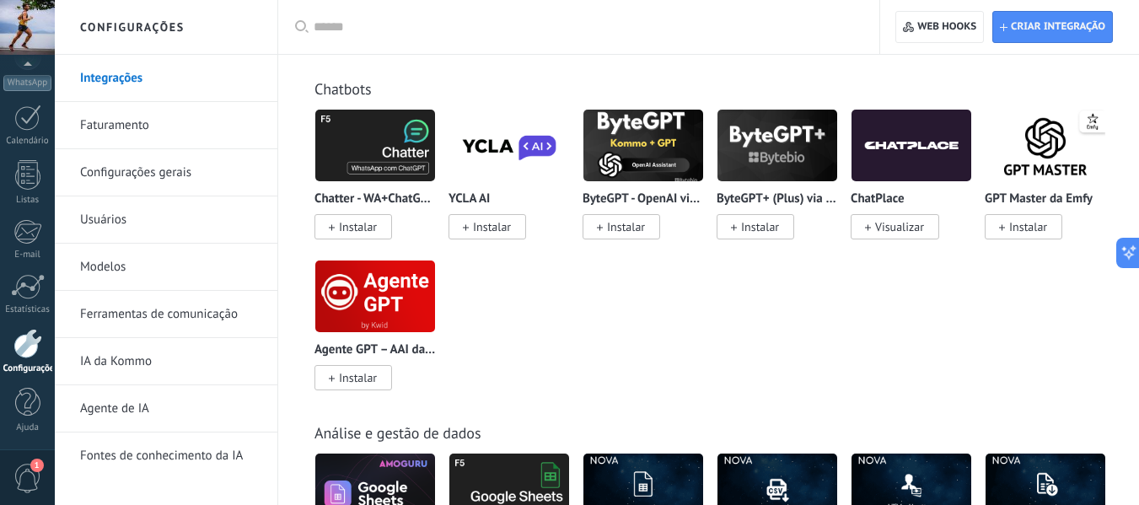
click at [180, 167] on link "Configurações gerais" at bounding box center [170, 172] width 180 height 47
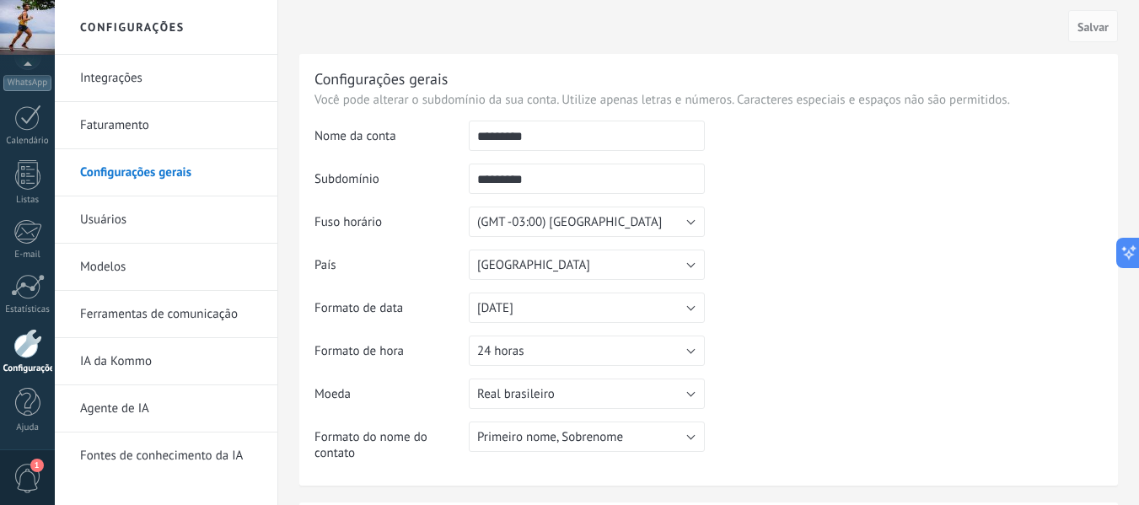
drag, startPoint x: 543, startPoint y: 137, endPoint x: 416, endPoint y: 146, distance: 126.7
click at [416, 146] on tr "Nome da conta *********" at bounding box center [708, 142] width 788 height 43
type input "**********"
type input "*"
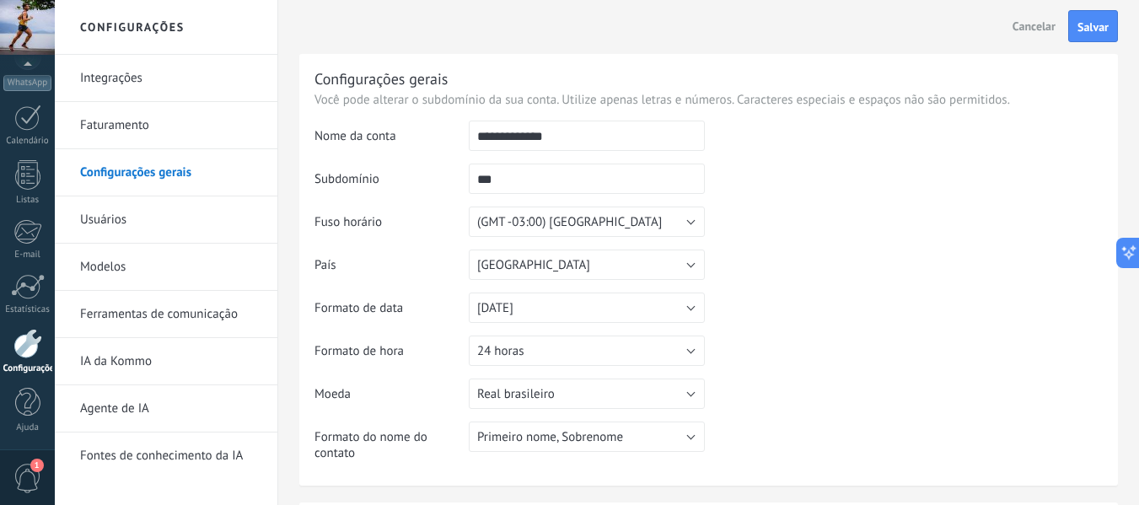
type input "***"
click at [992, 195] on td at bounding box center [904, 207] width 398 height 172
drag, startPoint x: 466, startPoint y: 181, endPoint x: 432, endPoint y: 181, distance: 34.6
click at [432, 181] on tr "Subdomínio *** O endereço deve conter apenas dígitos (0-9) e caracteres minúscu…" at bounding box center [708, 185] width 788 height 43
type input "**********"
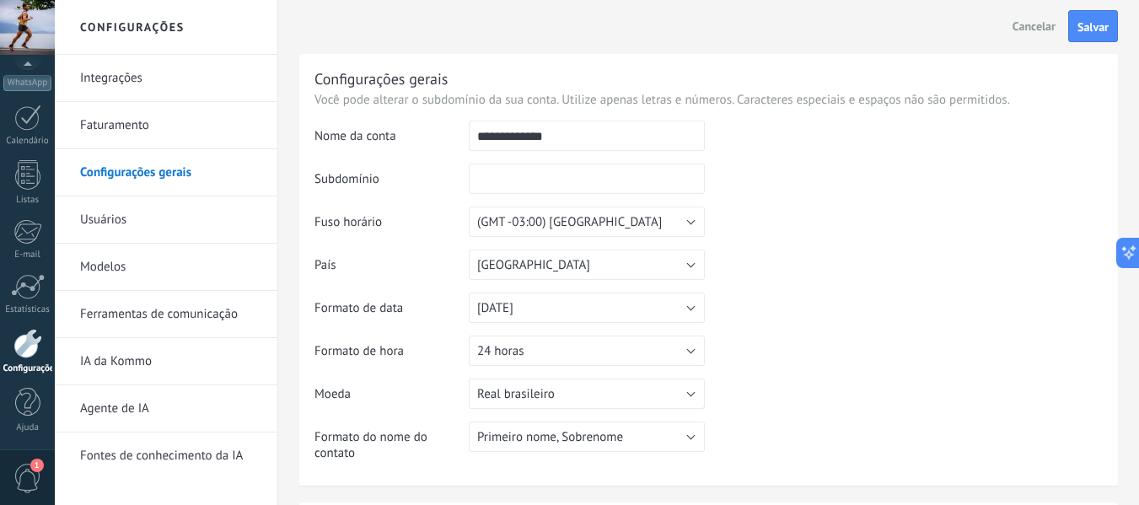
type input "*"
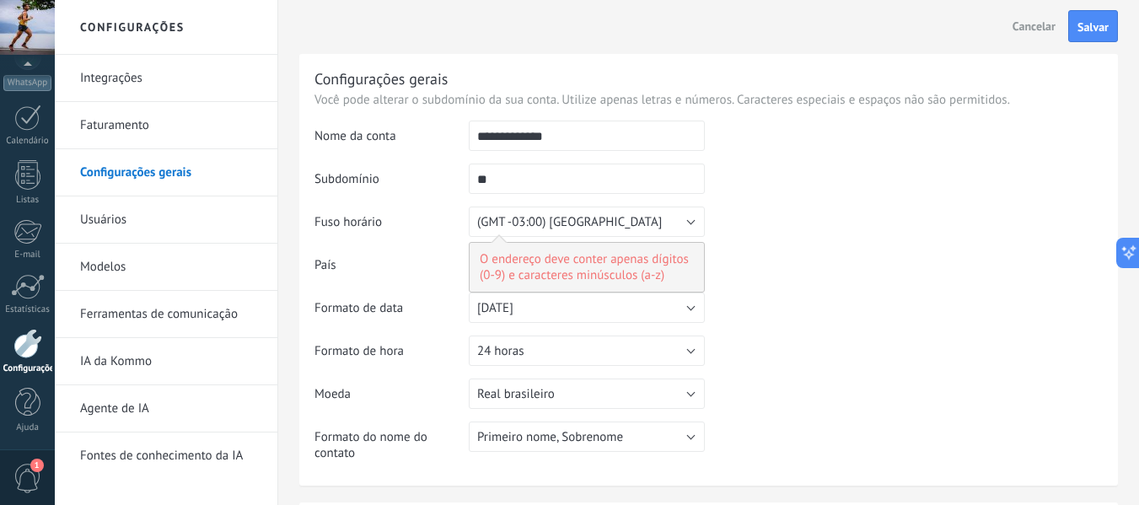
type input "***"
click at [944, 223] on td at bounding box center [904, 207] width 398 height 172
click at [561, 176] on input "***" at bounding box center [587, 179] width 236 height 30
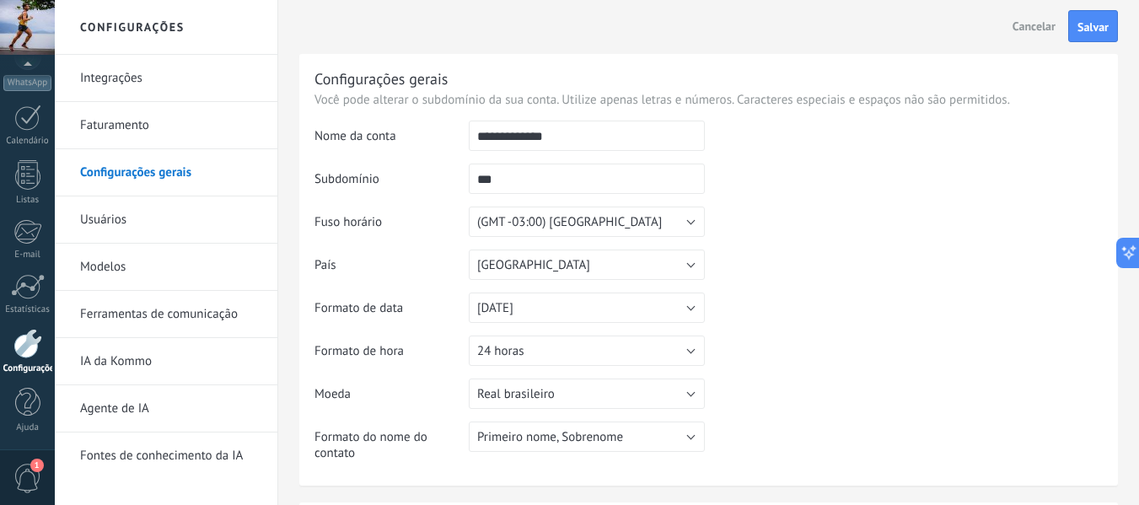
click at [115, 227] on link "Usuários" at bounding box center [170, 219] width 180 height 47
